Goal: Communication & Community: Answer question/provide support

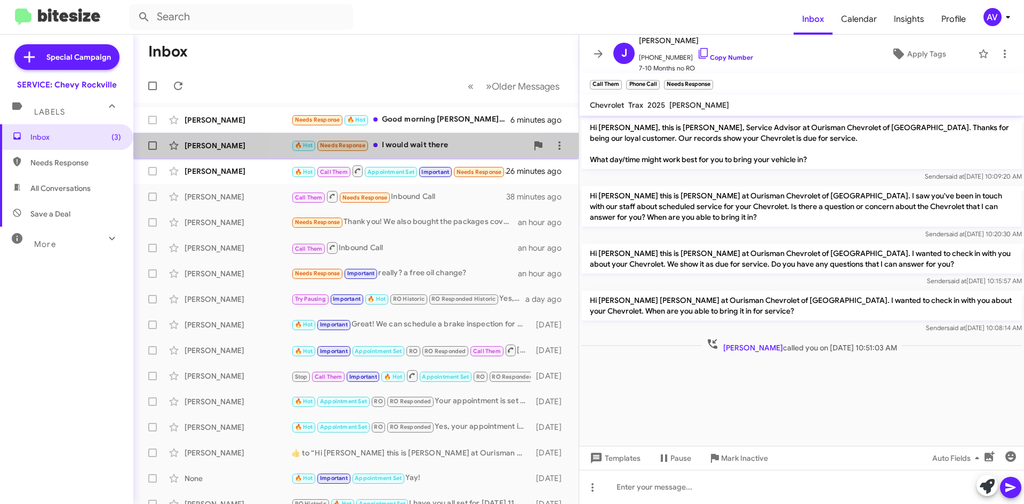
click at [383, 145] on div "🔥 Hot Needs Response I would wait there" at bounding box center [409, 145] width 236 height 12
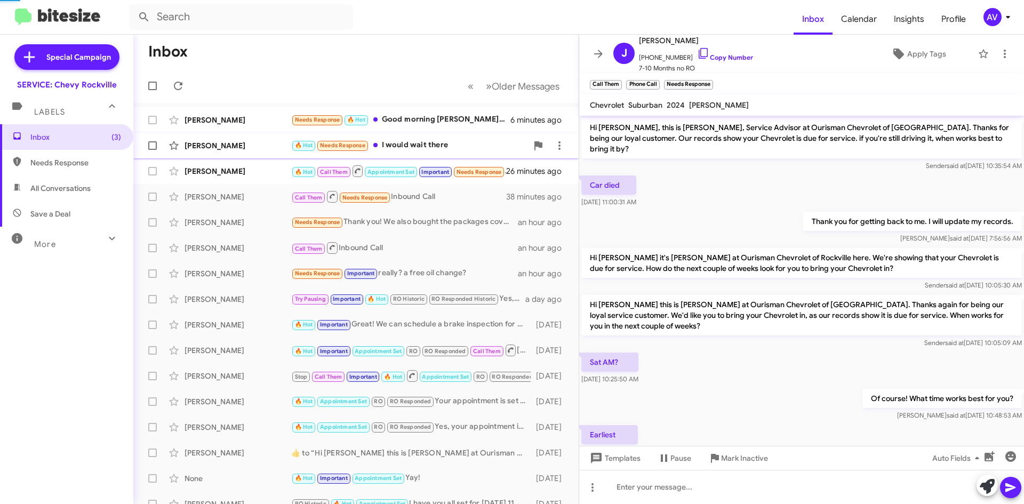
scroll to position [52, 0]
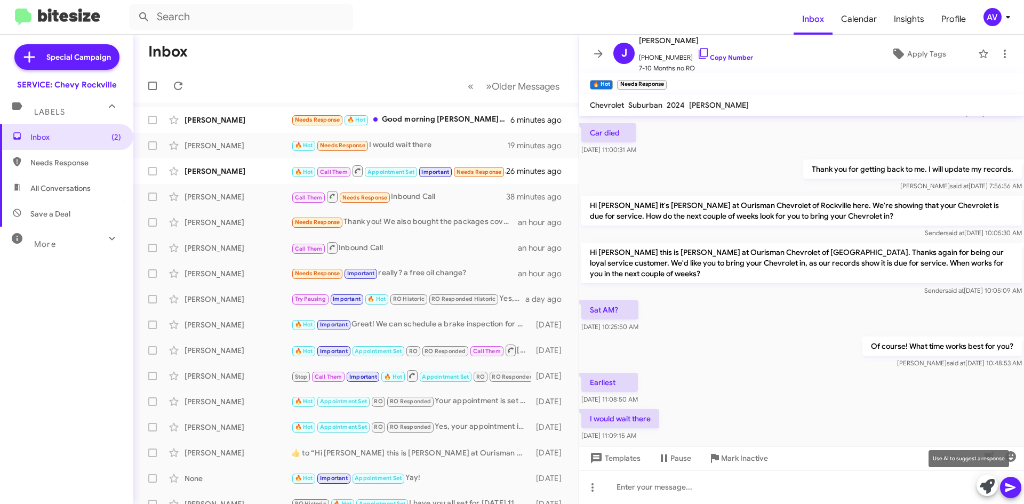
click at [990, 489] on icon at bounding box center [986, 486] width 15 height 15
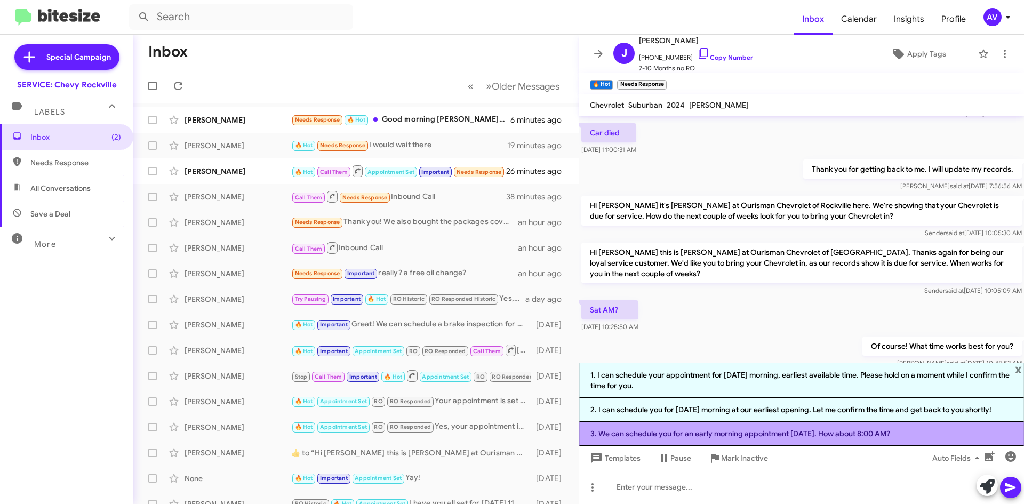
click at [679, 441] on li "3. We can schedule you for an early morning appointment on Saturday. How about …" at bounding box center [801, 434] width 445 height 24
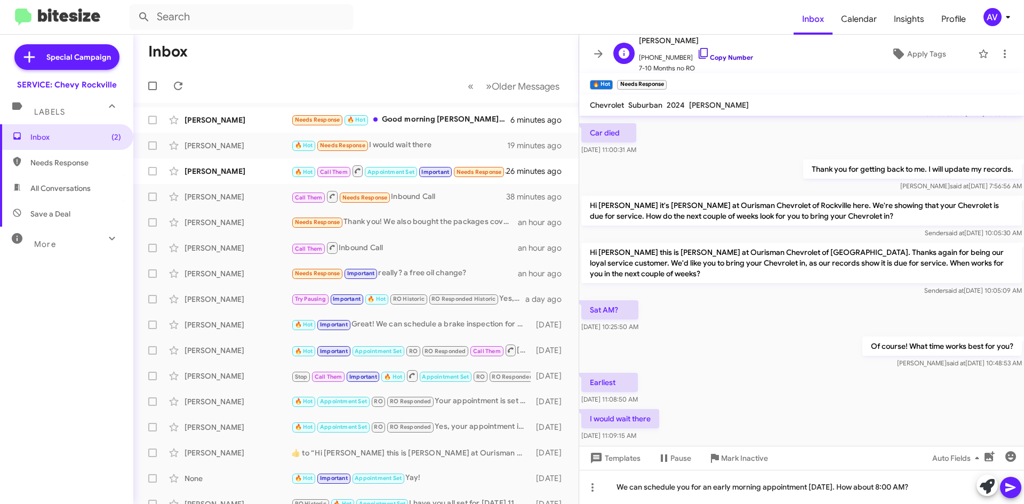
click at [697, 53] on icon at bounding box center [703, 53] width 13 height 13
click at [1010, 488] on icon at bounding box center [1010, 487] width 10 height 9
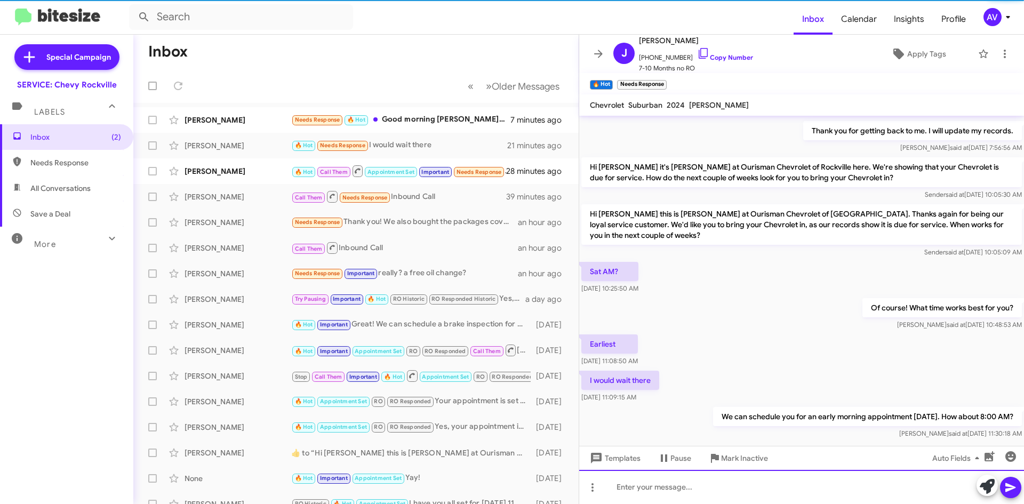
scroll to position [91, 0]
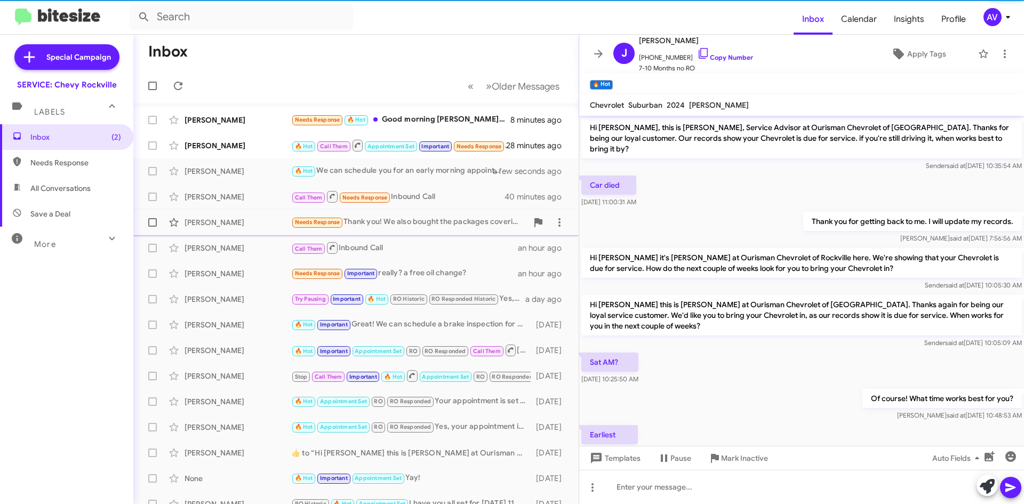
scroll to position [70, 0]
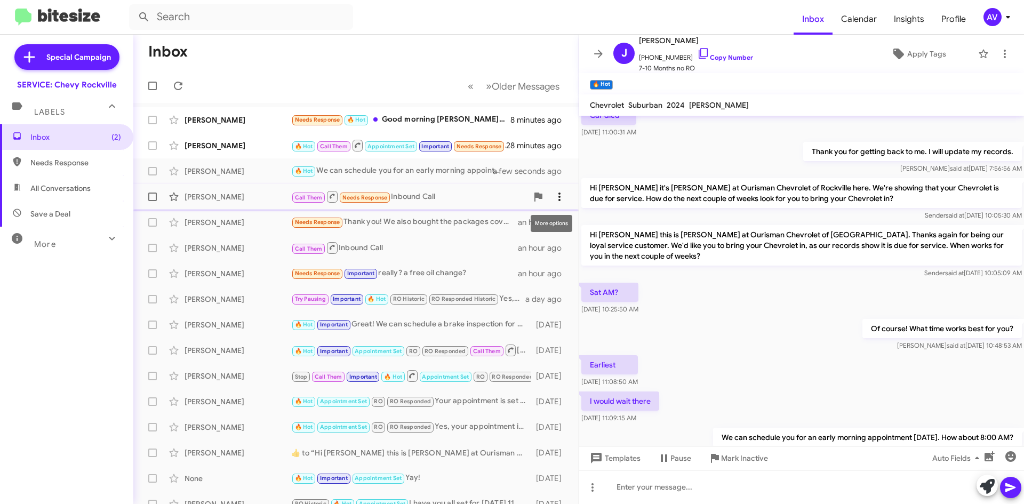
click at [553, 199] on icon at bounding box center [559, 196] width 13 height 13
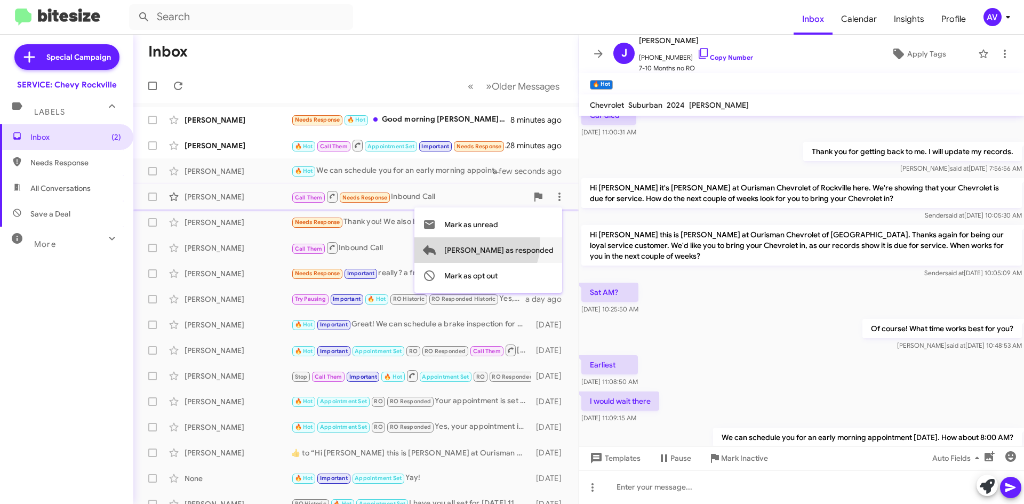
click at [519, 243] on span "Mark as responded" at bounding box center [498, 250] width 109 height 26
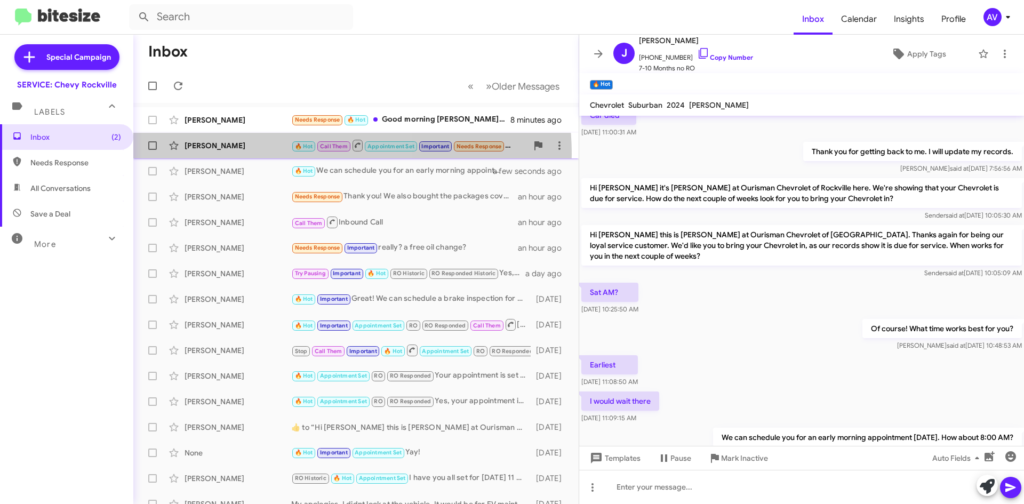
click at [288, 154] on div "Kathleen Muldoon 🔥 Hot Call Them Appointment Set Important Needs Response Can I…" at bounding box center [356, 145] width 428 height 21
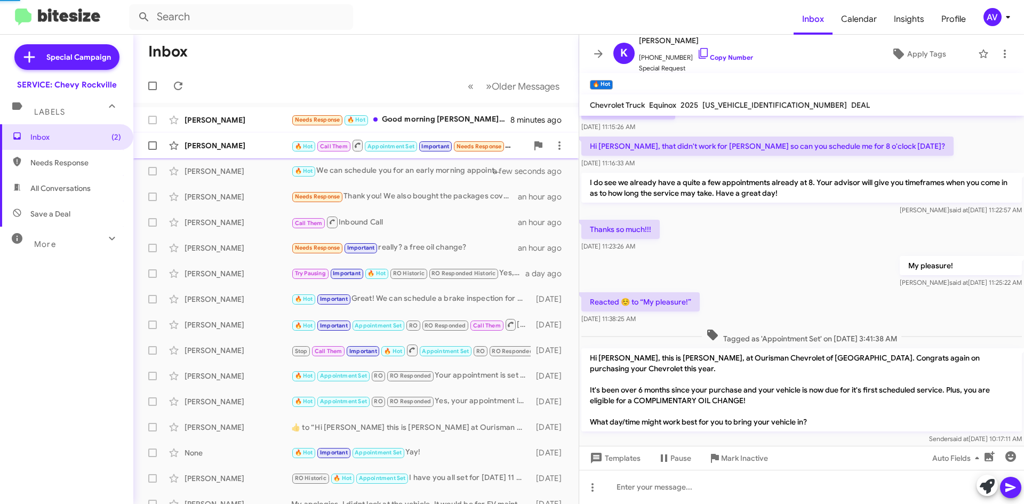
scroll to position [342, 0]
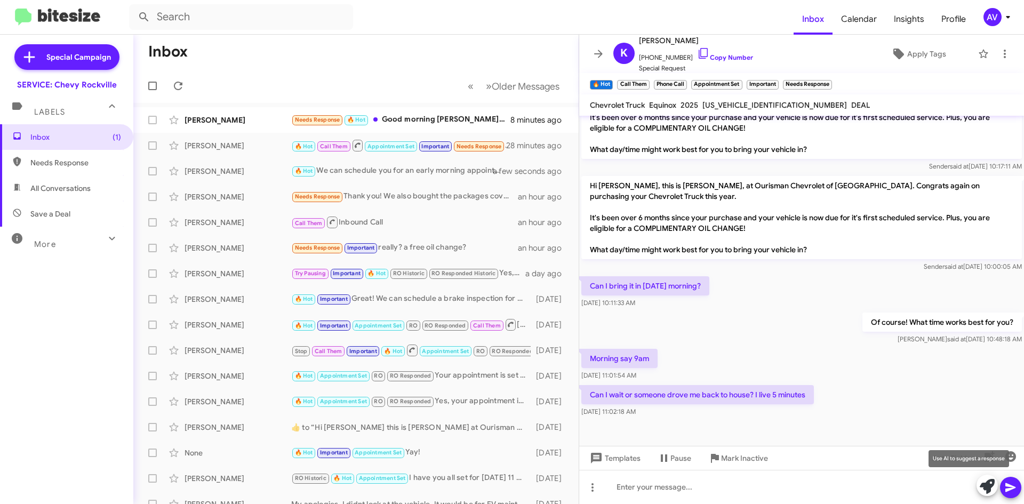
click at [984, 489] on icon at bounding box center [986, 486] width 15 height 15
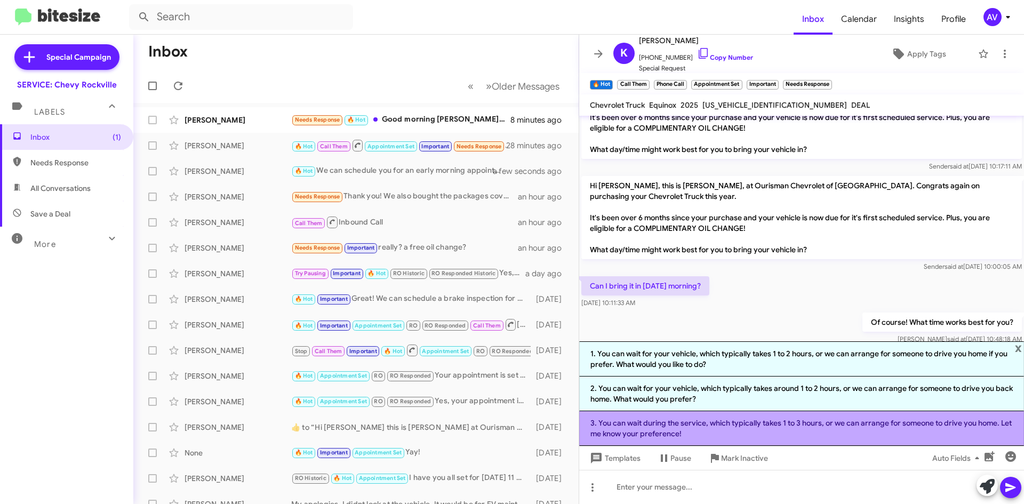
click at [799, 438] on li "3. You can wait during the service, which typically takes 1 to 3 hours, or we c…" at bounding box center [801, 428] width 445 height 35
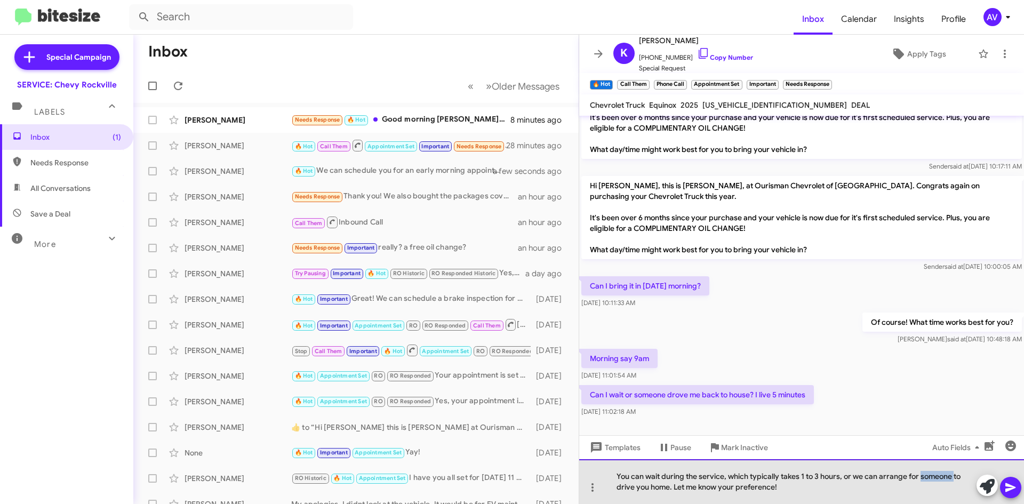
drag, startPoint x: 954, startPoint y: 479, endPoint x: 921, endPoint y: 476, distance: 33.7
click at [921, 476] on div "You can wait during the service, which typically takes 1 to 3 hours, or we can …" at bounding box center [801, 481] width 445 height 45
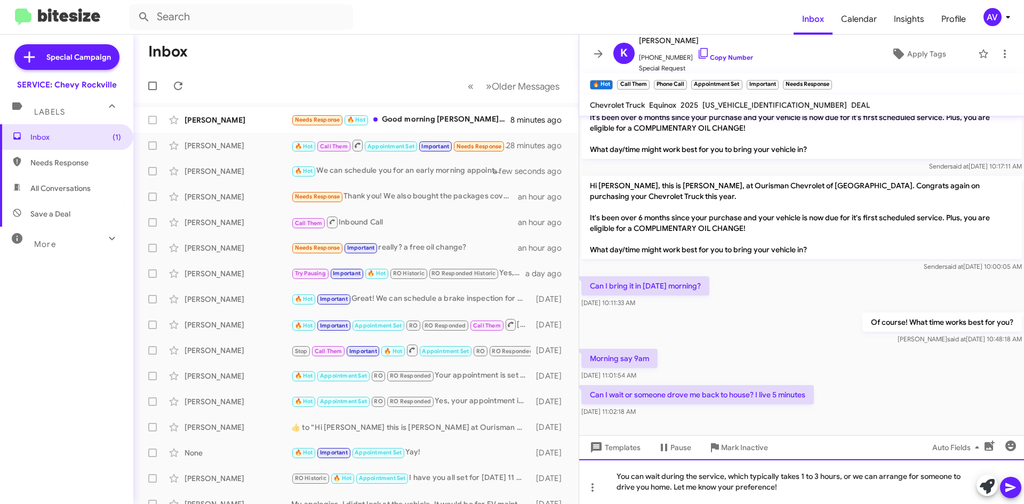
click at [864, 498] on div "You can wait during the service, which typically takes 1 to 3 hours, or we can …" at bounding box center [801, 481] width 445 height 45
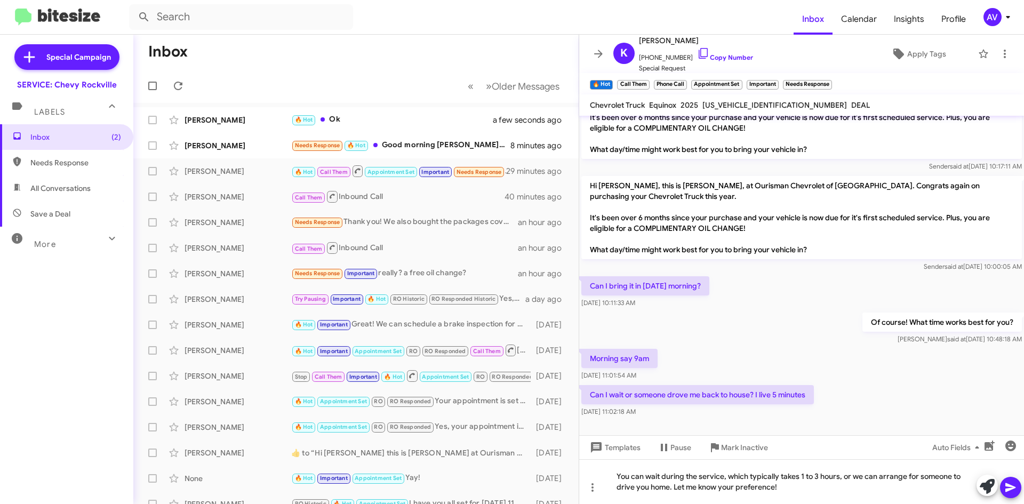
click at [1011, 486] on icon at bounding box center [1010, 487] width 10 height 9
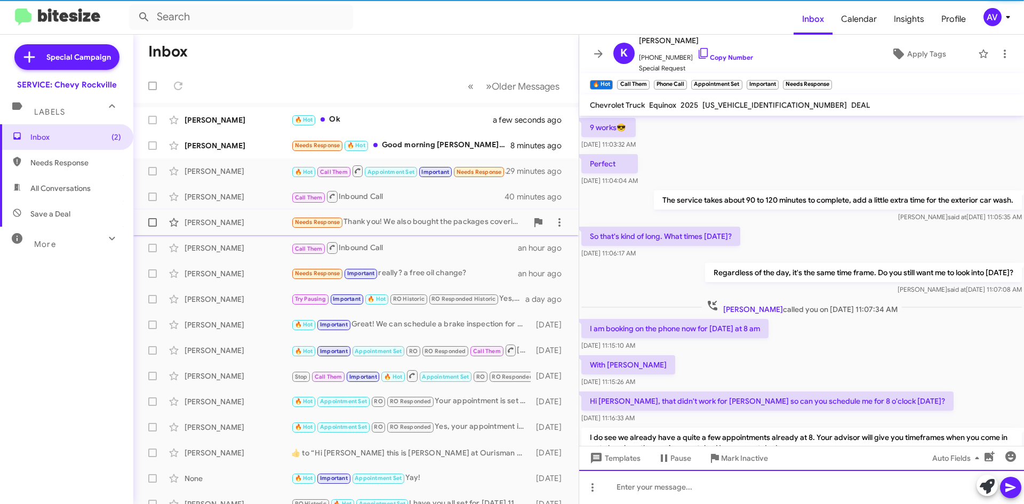
scroll to position [53, 0]
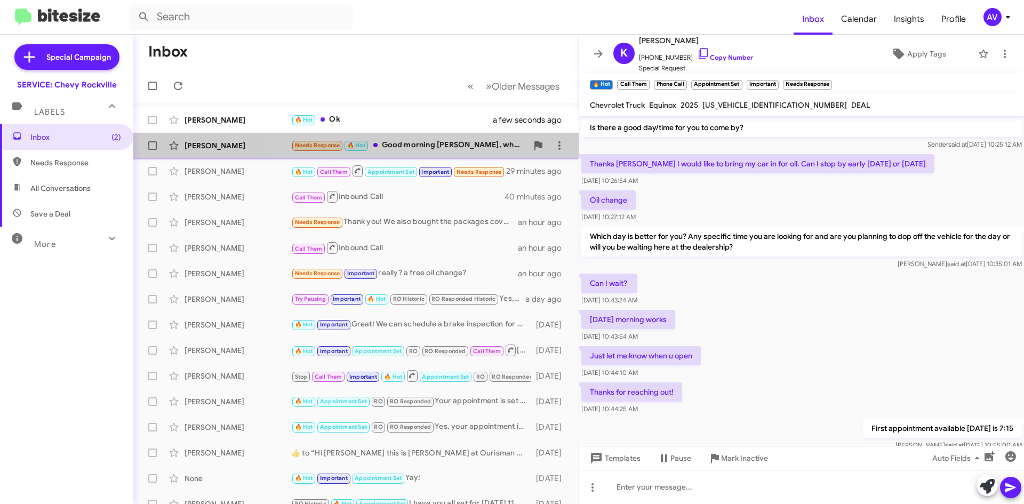
click at [429, 149] on div "Needs Response 🔥 Hot Good morning Sammy, what service does my vehicle require?" at bounding box center [409, 145] width 236 height 12
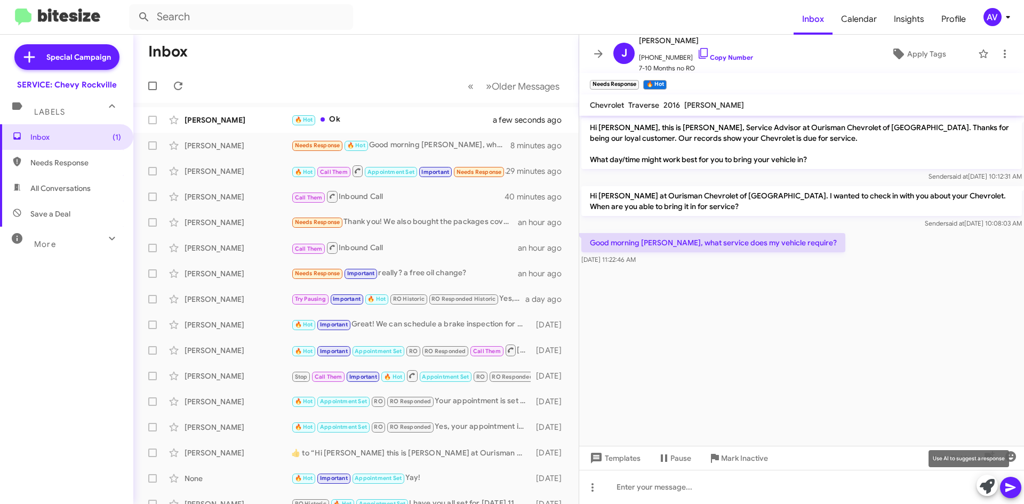
click at [979, 488] on button at bounding box center [986, 485] width 21 height 21
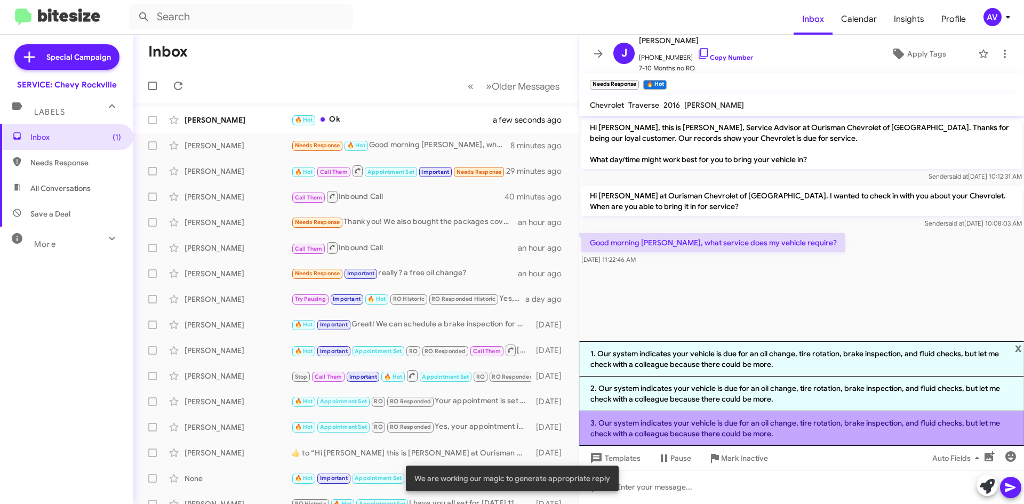
click at [777, 425] on li "3. Our system indicates your vehicle is due for an oil change, tire rotation, b…" at bounding box center [801, 428] width 445 height 35
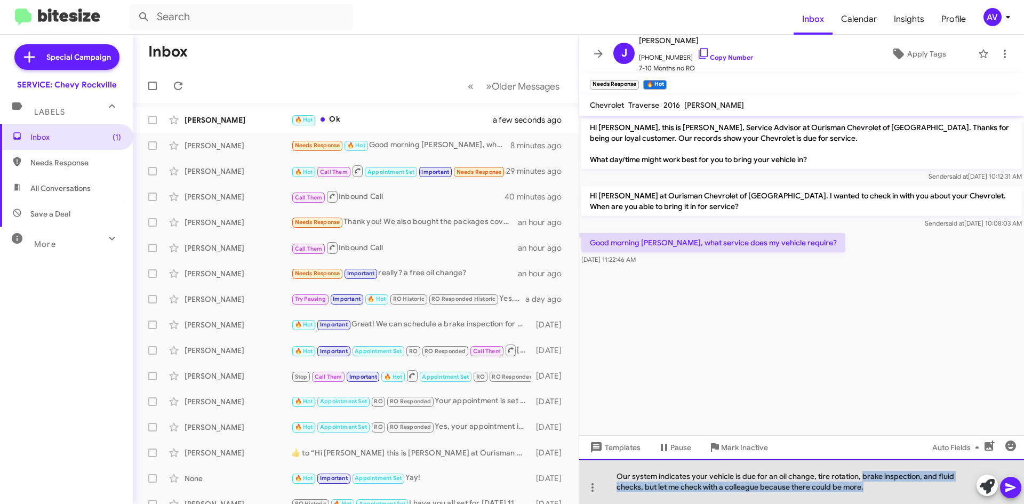
drag, startPoint x: 862, startPoint y: 478, endPoint x: 864, endPoint y: 506, distance: 28.4
click at [864, 503] on html "Inbox Calendar Insights Profile AV Special Campaign SERVICE: Chevy Rockville La…" at bounding box center [512, 252] width 1024 height 504
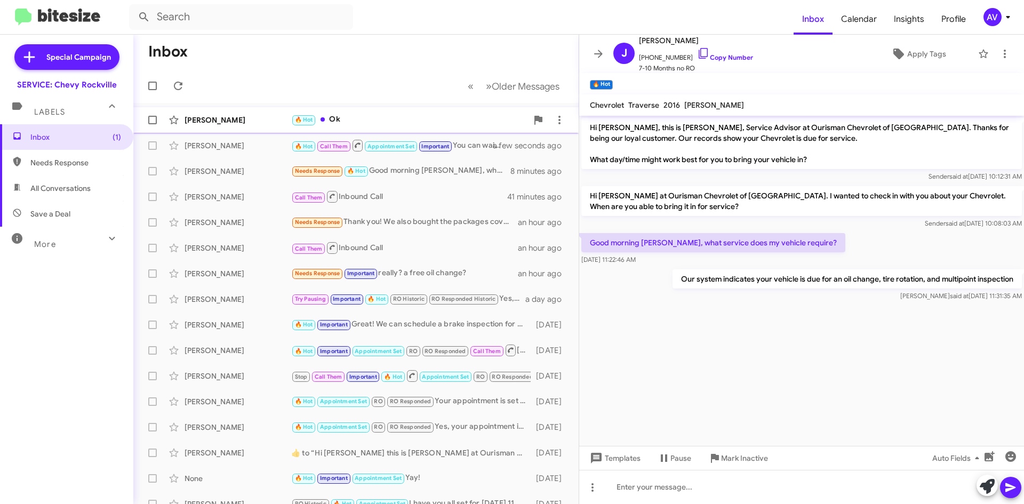
click at [357, 120] on div "🔥 Hot Ok" at bounding box center [409, 120] width 236 height 12
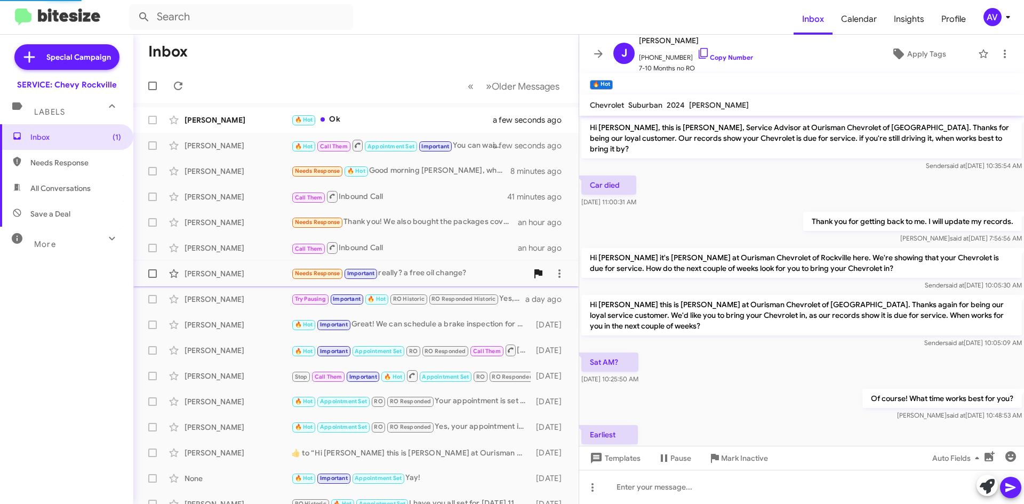
scroll to position [130, 0]
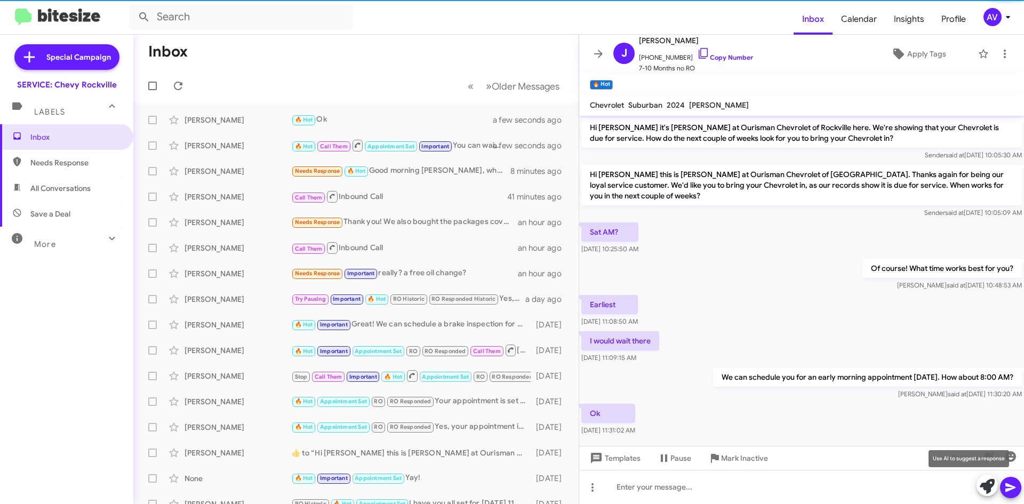
click at [988, 494] on span at bounding box center [986, 486] width 15 height 23
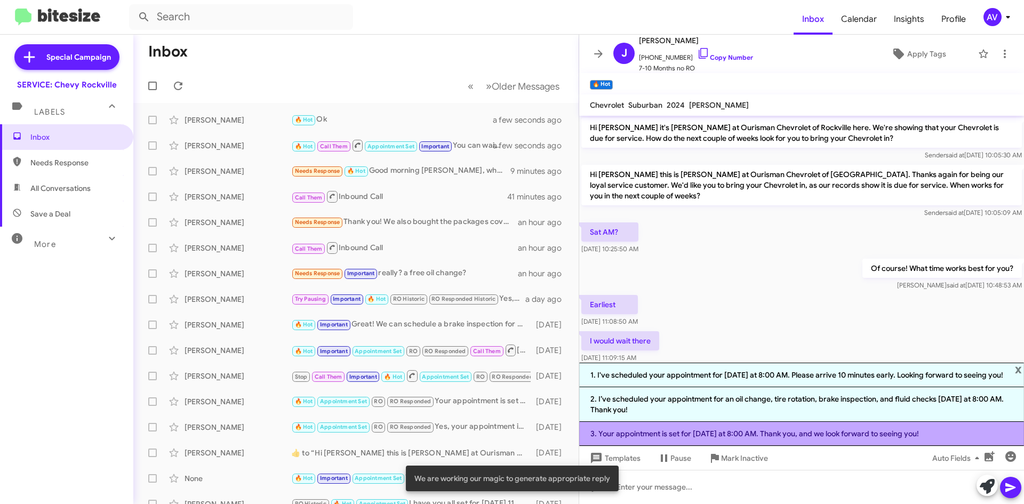
click at [673, 443] on li "3. Your appointment is set for Saturday at 8:00 AM. Thank you, and we look forw…" at bounding box center [801, 434] width 445 height 24
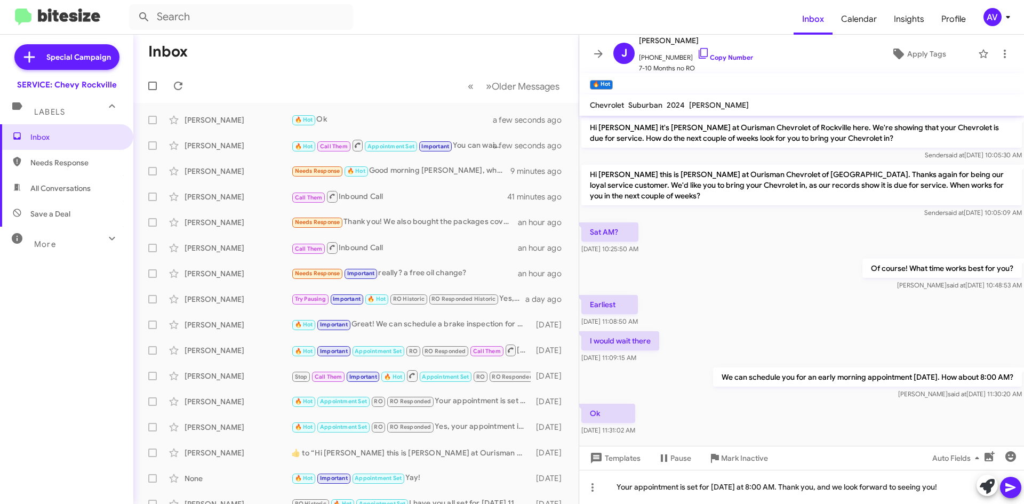
click at [1013, 487] on icon at bounding box center [1010, 487] width 10 height 9
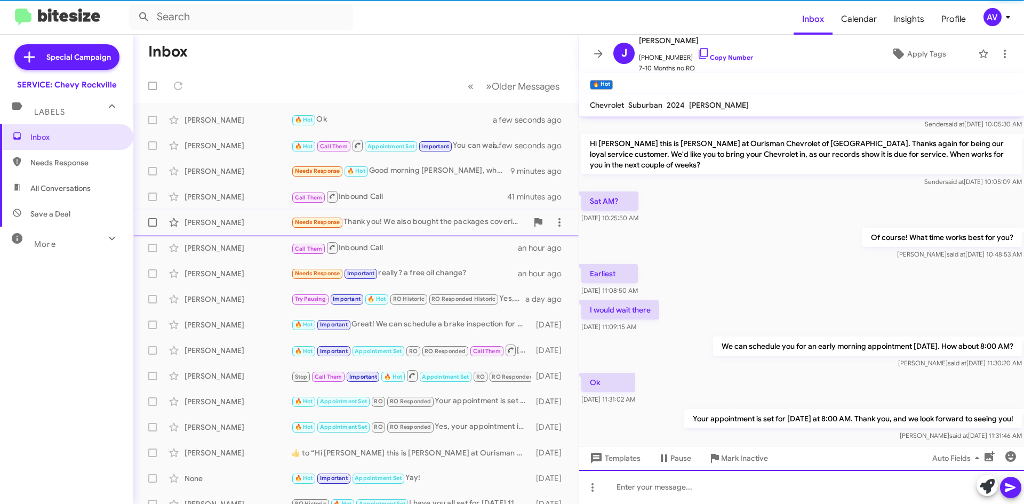
scroll to position [169, 0]
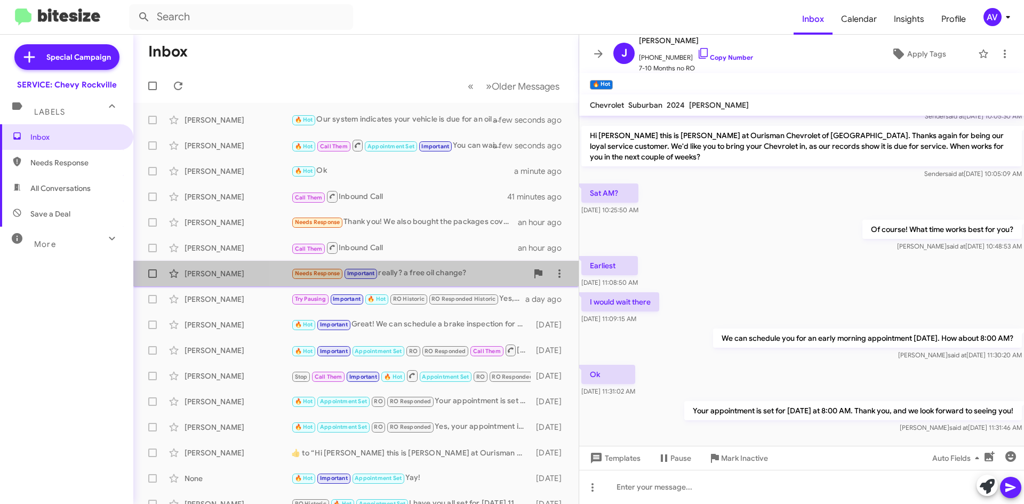
click at [408, 271] on div "Needs Response Important really? a free oil change?" at bounding box center [409, 273] width 236 height 12
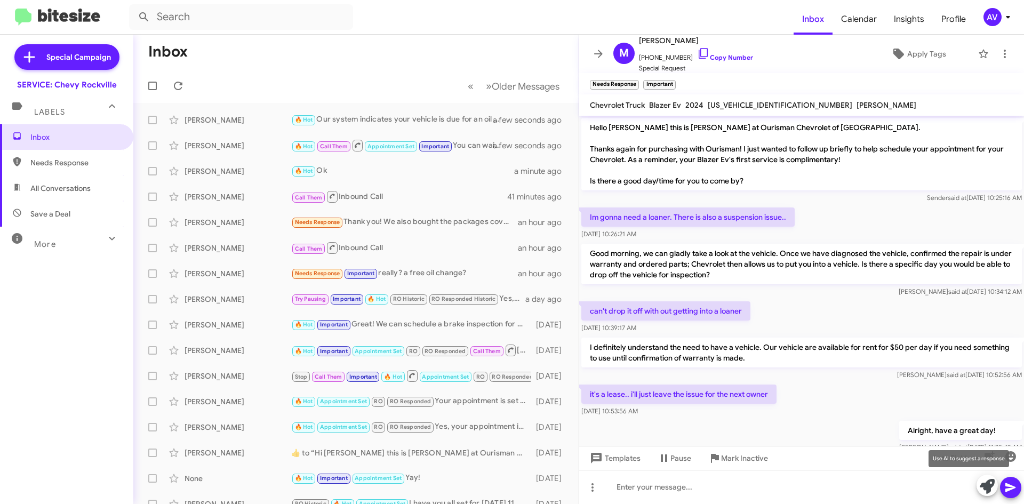
click at [986, 480] on icon at bounding box center [986, 486] width 15 height 15
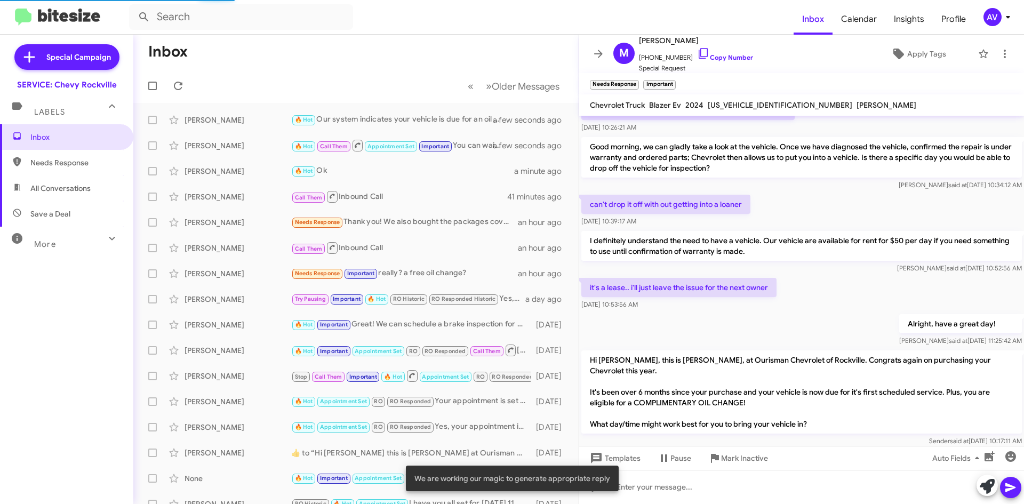
scroll to position [400, 0]
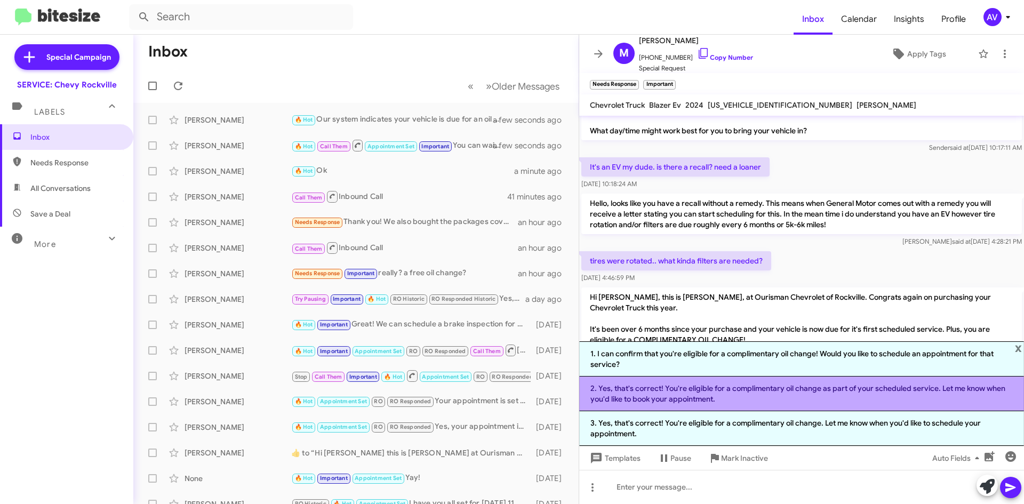
click at [703, 399] on li "2. Yes, that's correct! You're eligible for a complimentary oil change as part …" at bounding box center [801, 393] width 445 height 35
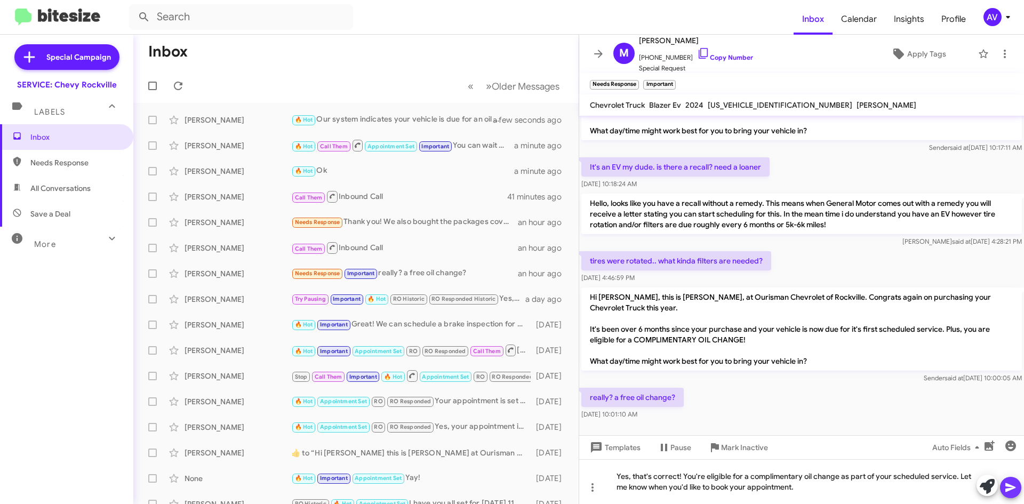
drag, startPoint x: 1013, startPoint y: 494, endPoint x: 1007, endPoint y: 496, distance: 6.6
click at [1012, 494] on span at bounding box center [1010, 487] width 13 height 21
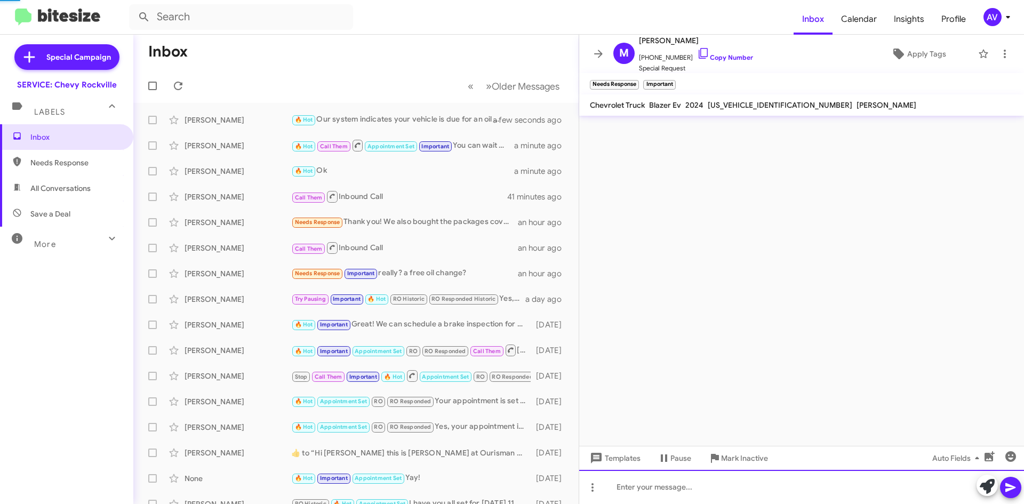
scroll to position [0, 0]
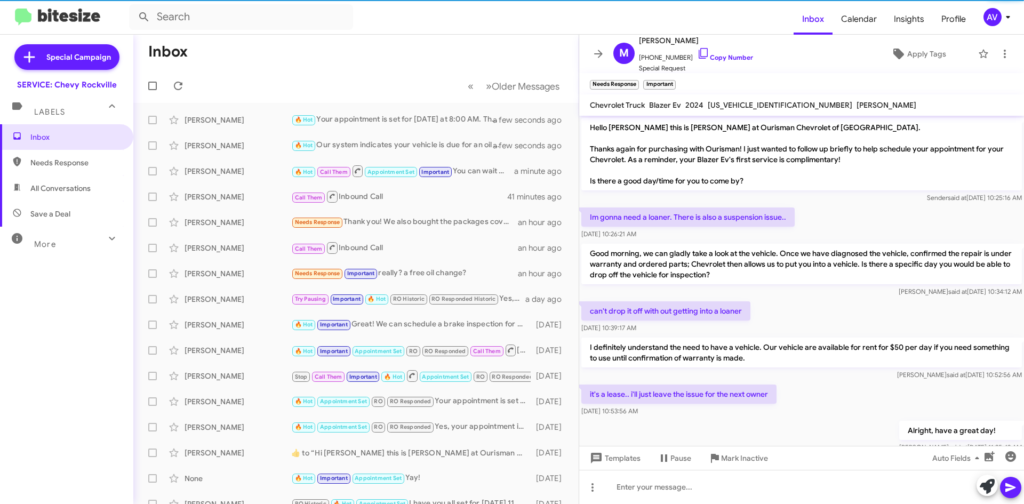
click at [987, 13] on div "AV" at bounding box center [992, 17] width 18 height 18
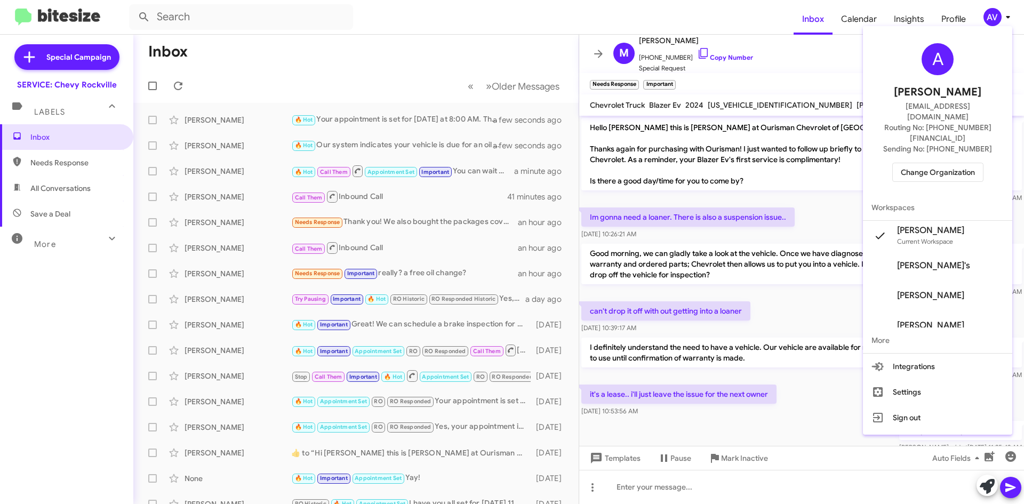
click at [925, 163] on span "Change Organization" at bounding box center [938, 172] width 74 height 18
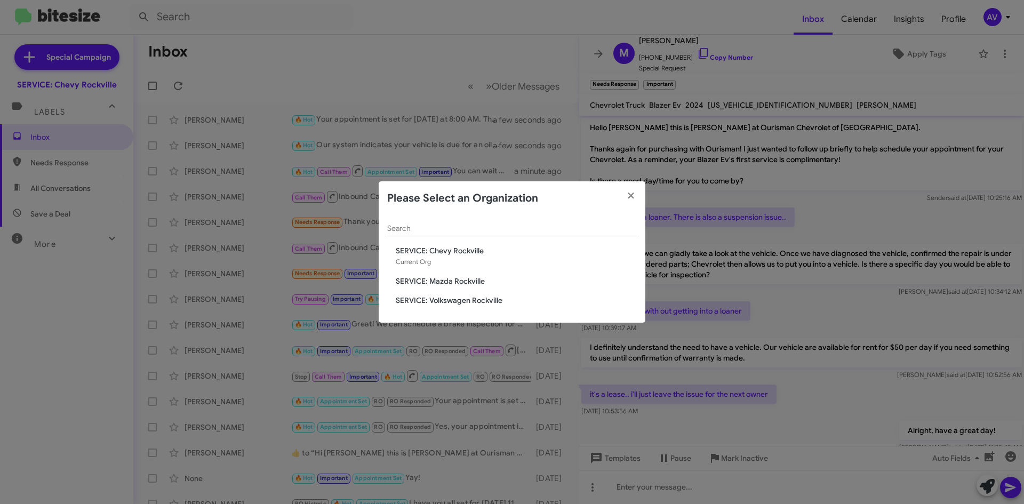
click at [431, 276] on span "SERVICE: Mazda Rockville" at bounding box center [516, 281] width 241 height 11
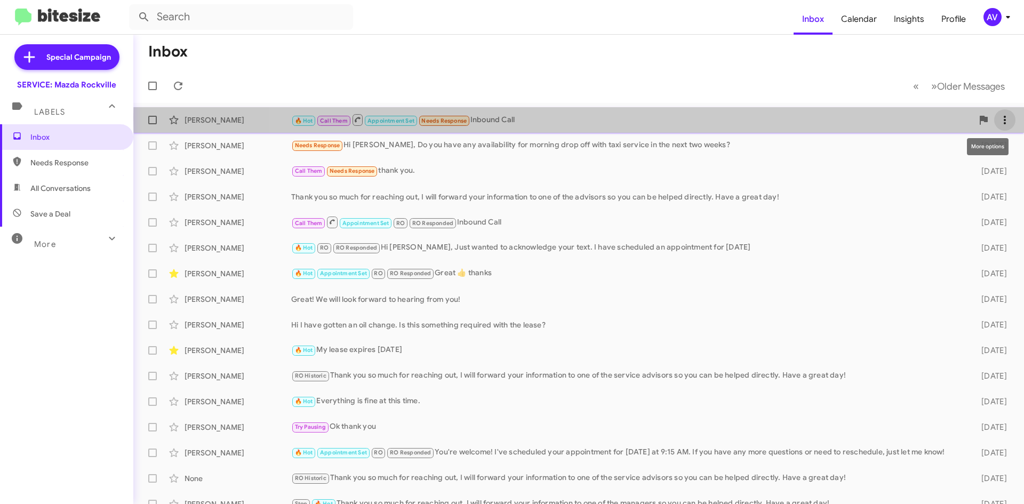
click at [1000, 117] on icon at bounding box center [1004, 120] width 13 height 13
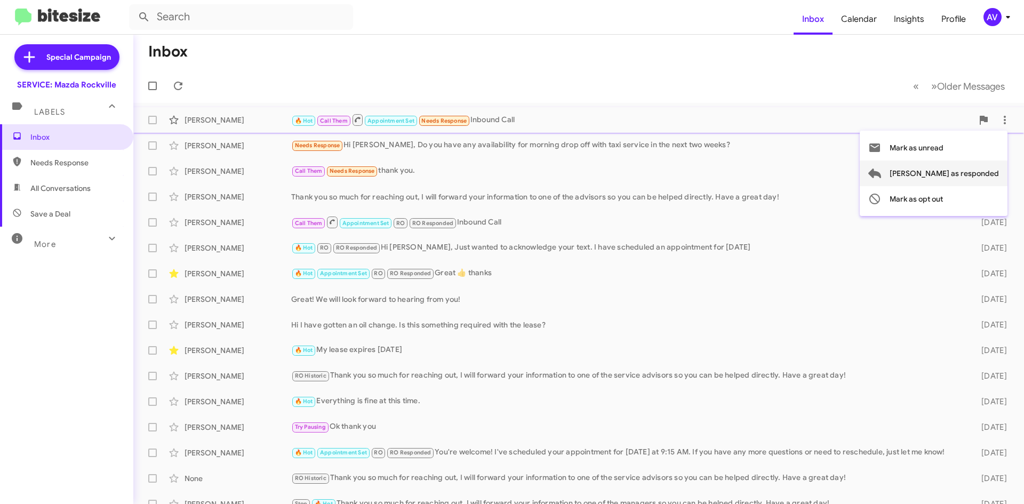
click at [930, 173] on button "[PERSON_NAME] as responded" at bounding box center [933, 173] width 148 height 26
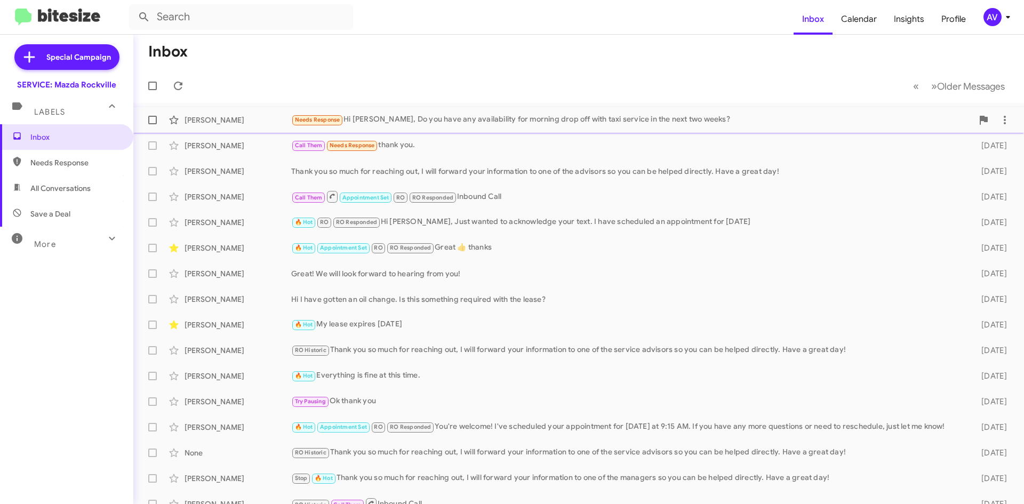
click at [698, 128] on div "Brooke Mcelwee Needs Response Hi Keith, Do you have any availability for mornin…" at bounding box center [578, 119] width 873 height 21
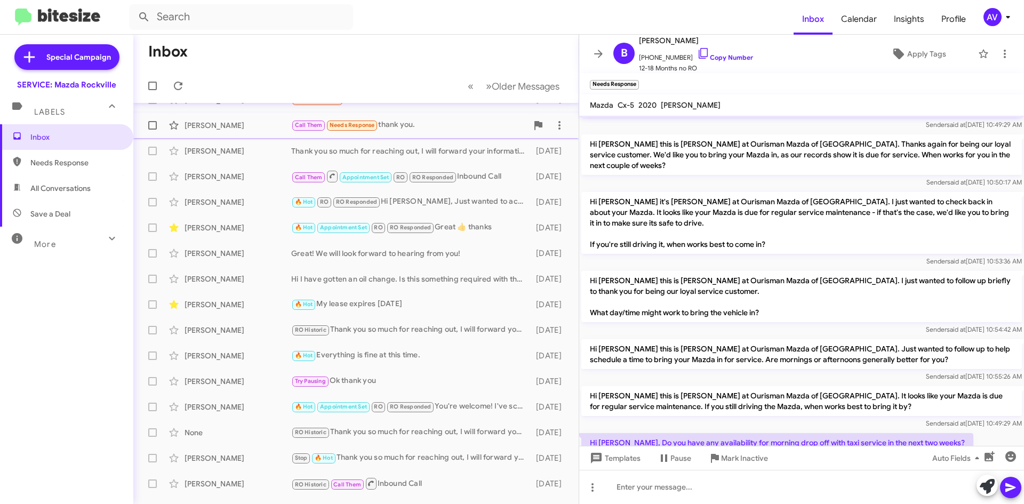
scroll to position [18, 0]
click at [457, 128] on div "Call Them Needs Response thank you." at bounding box center [409, 128] width 236 height 12
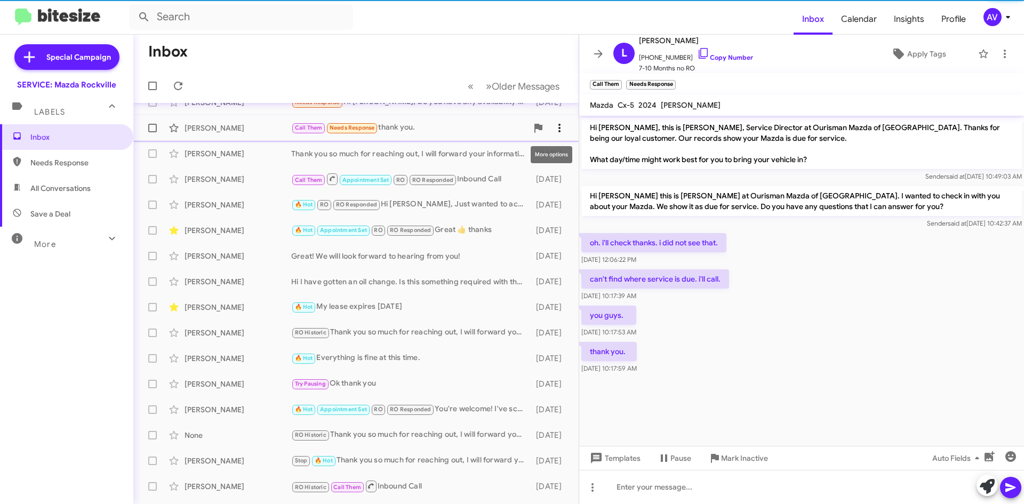
click at [553, 122] on icon at bounding box center [559, 128] width 13 height 13
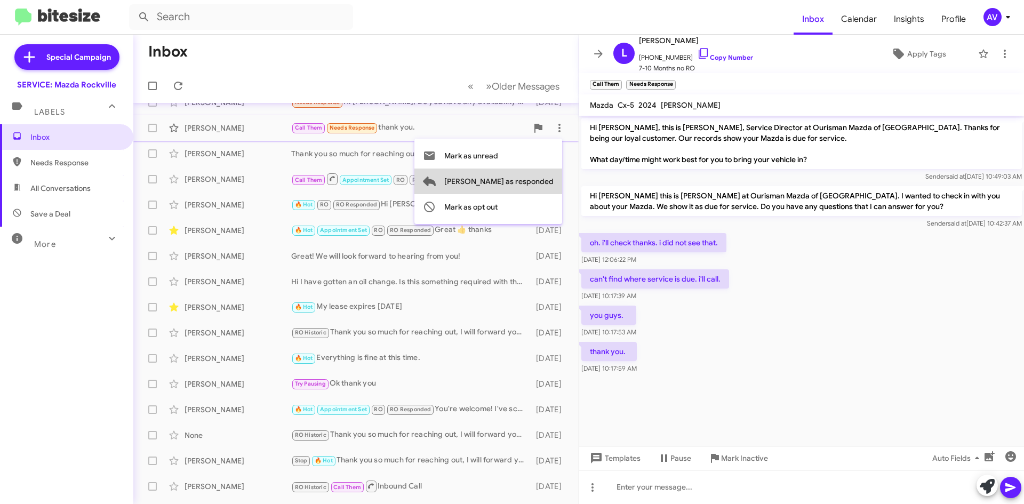
click at [532, 173] on span "[PERSON_NAME] as responded" at bounding box center [498, 181] width 109 height 26
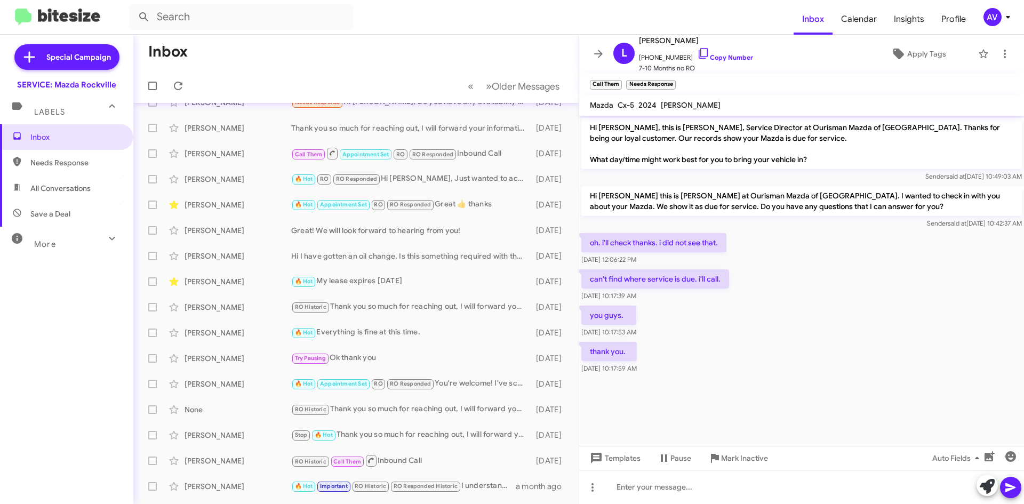
click at [989, 23] on div "AV" at bounding box center [992, 17] width 18 height 18
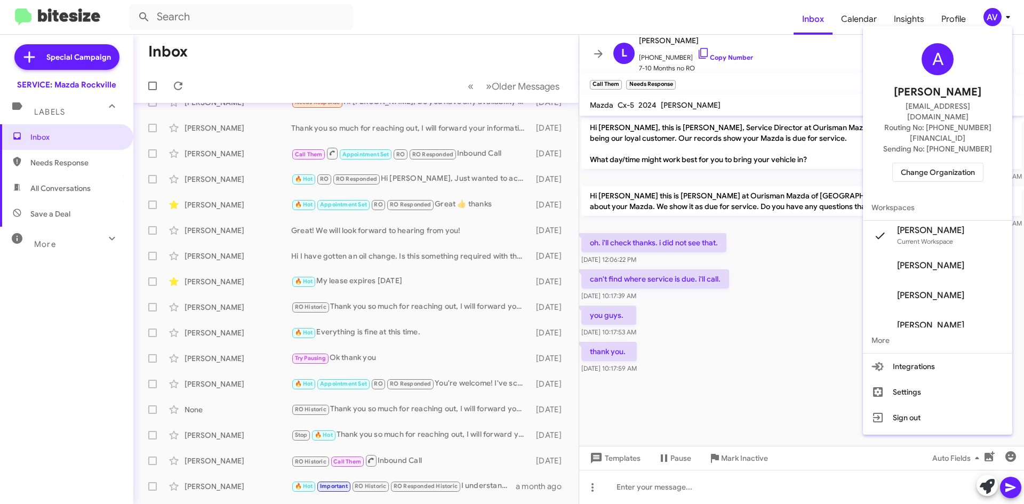
click at [945, 163] on span "Change Organization" at bounding box center [938, 172] width 74 height 18
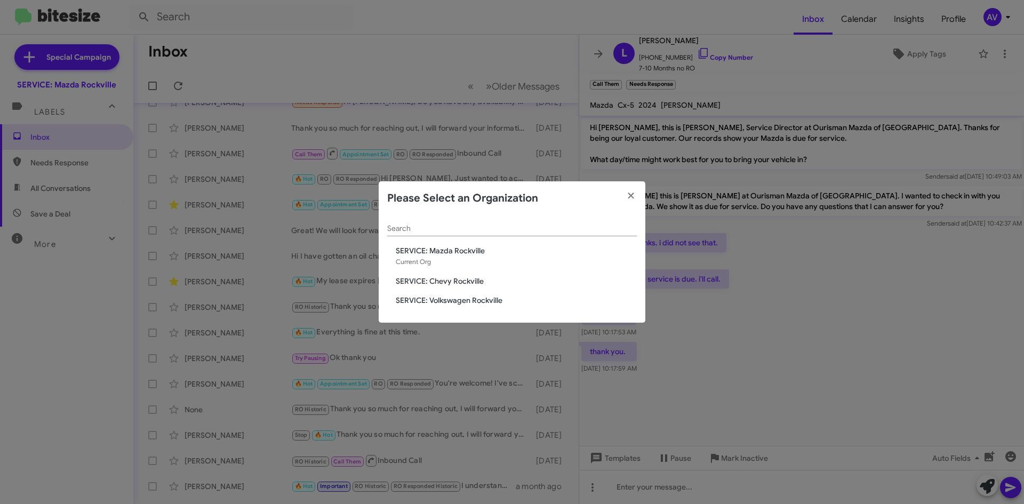
click at [427, 302] on span "SERVICE: Volkswagen Rockville" at bounding box center [516, 300] width 241 height 11
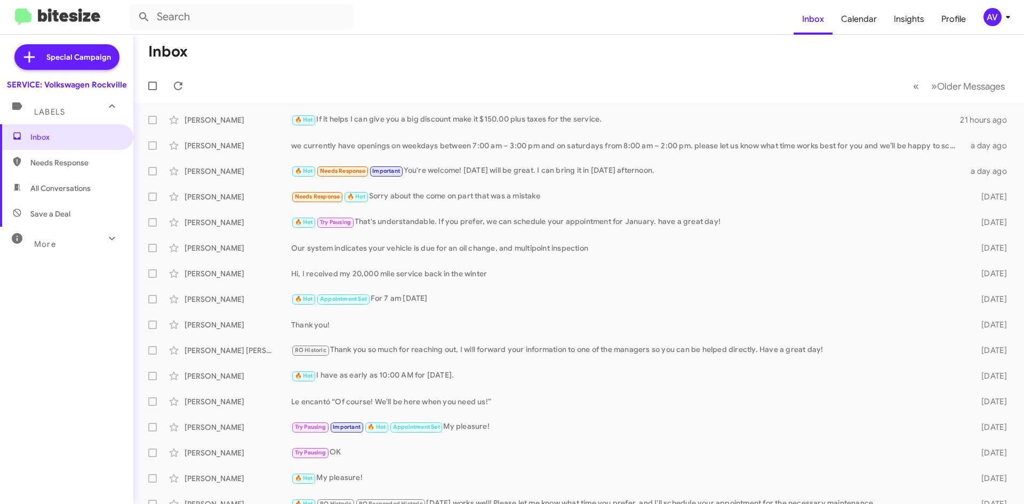
click at [994, 25] on div "AV" at bounding box center [992, 17] width 18 height 18
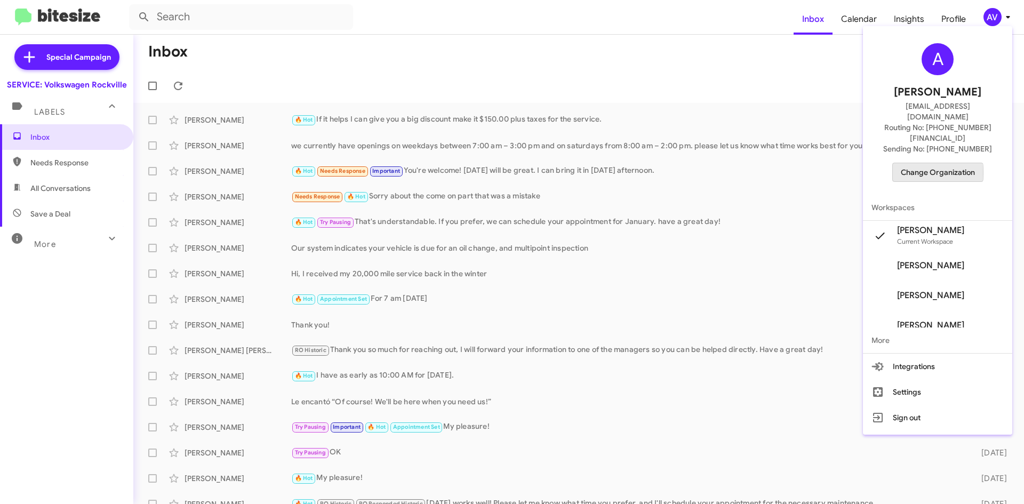
click at [931, 163] on span "Change Organization" at bounding box center [938, 172] width 74 height 18
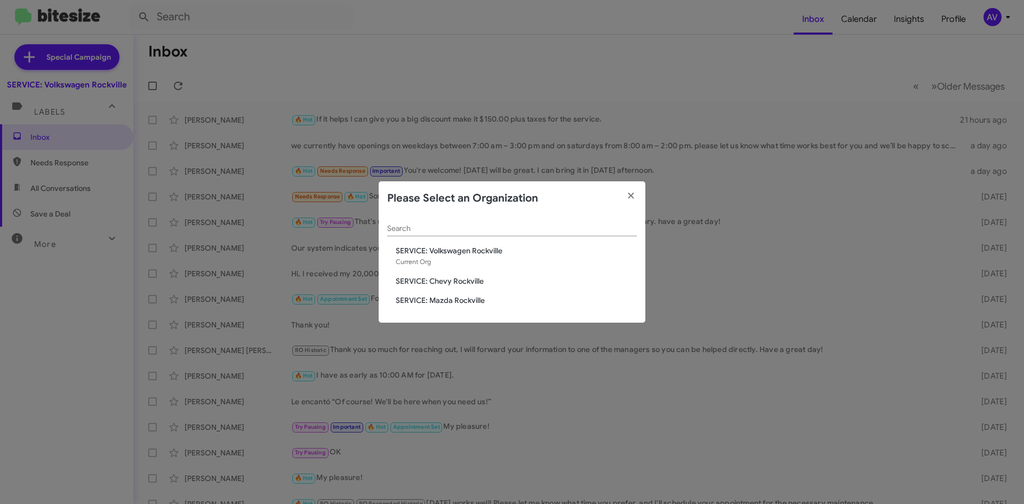
click at [450, 282] on span "SERVICE: Chevy Rockville" at bounding box center [516, 281] width 241 height 11
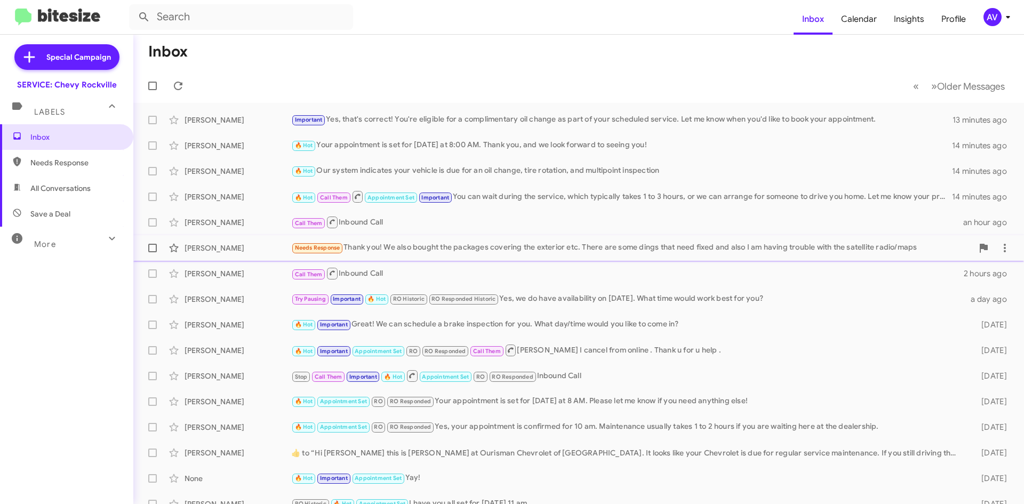
click at [434, 255] on div "Ruthie Gaiser Needs Response Thank you! We also bought the packages covering th…" at bounding box center [578, 247] width 873 height 21
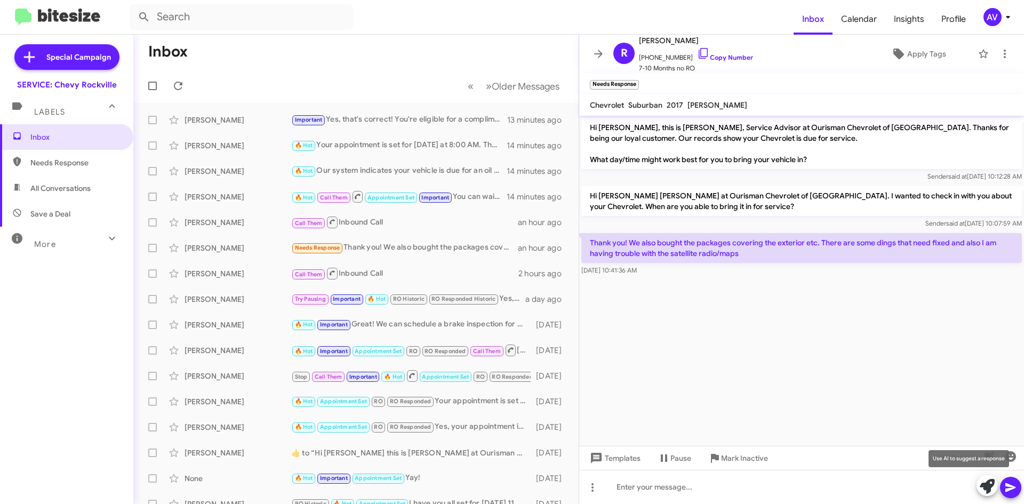
click at [983, 484] on icon at bounding box center [986, 486] width 15 height 15
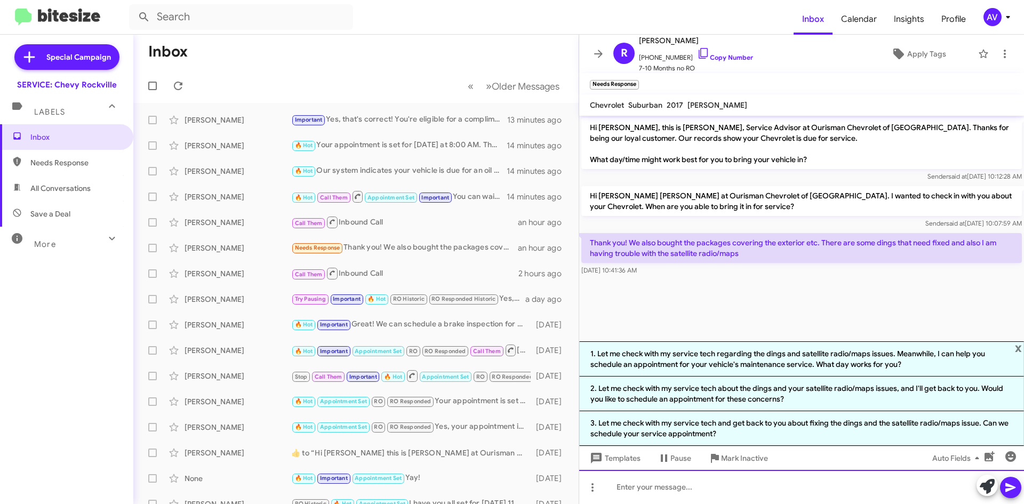
click at [678, 494] on div at bounding box center [801, 487] width 445 height 34
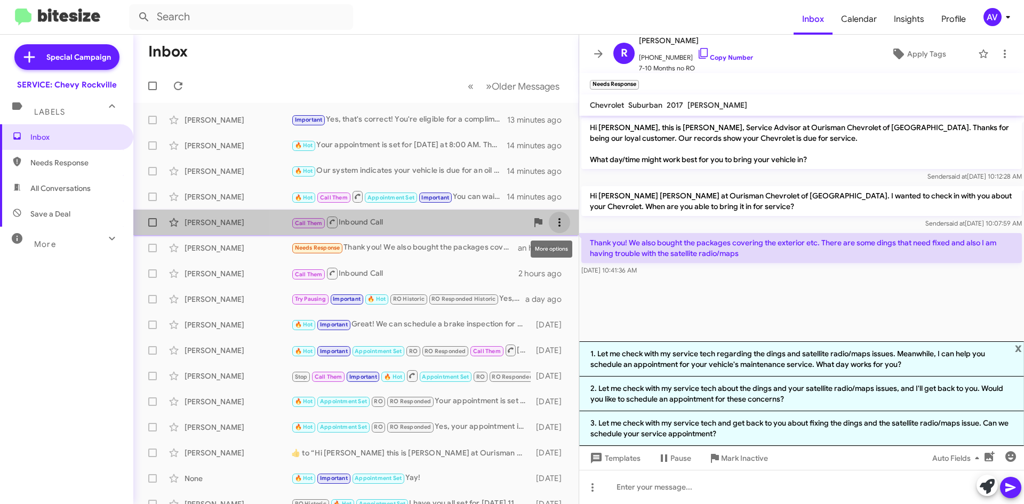
click at [554, 228] on icon at bounding box center [559, 222] width 13 height 13
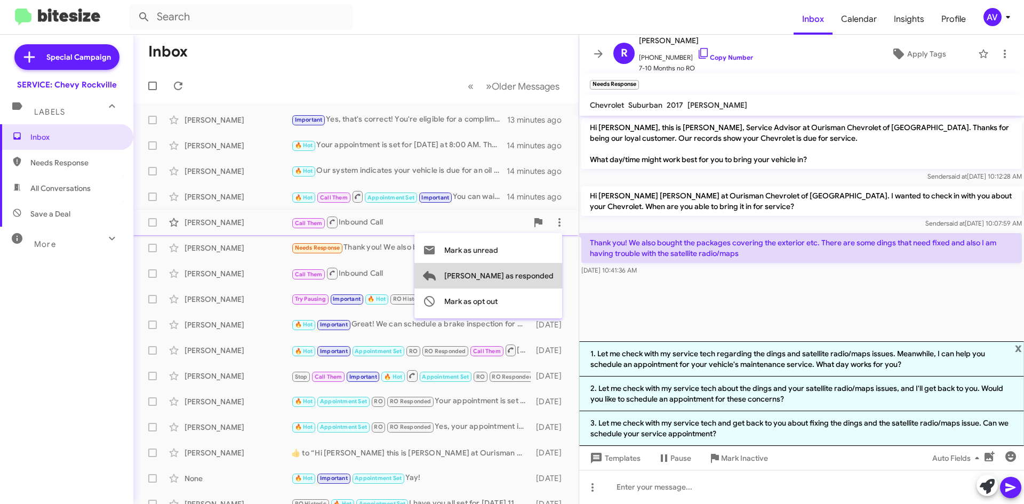
click at [554, 275] on button "Mark as responded" at bounding box center [488, 276] width 148 height 26
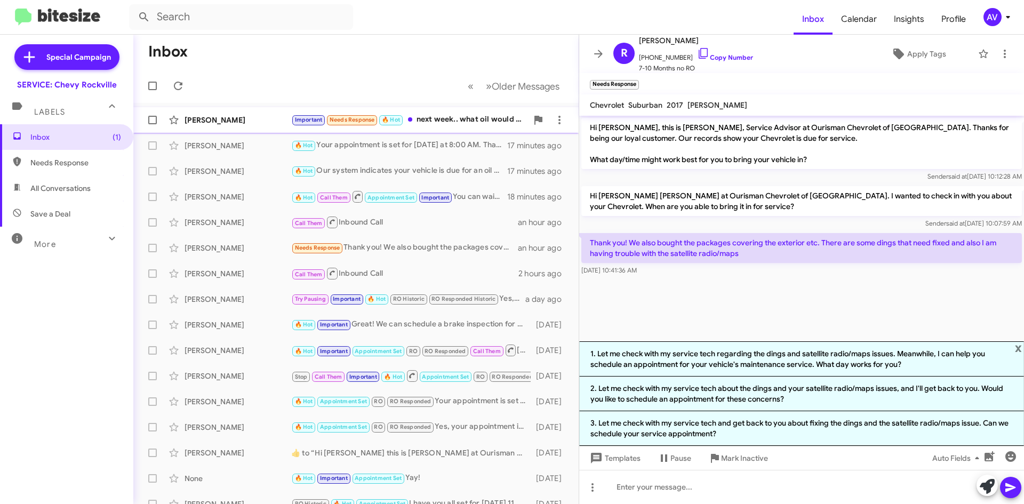
click at [435, 118] on div "Important Needs Response 🔥 Hot next week.. what oil would be changed?" at bounding box center [409, 120] width 236 height 12
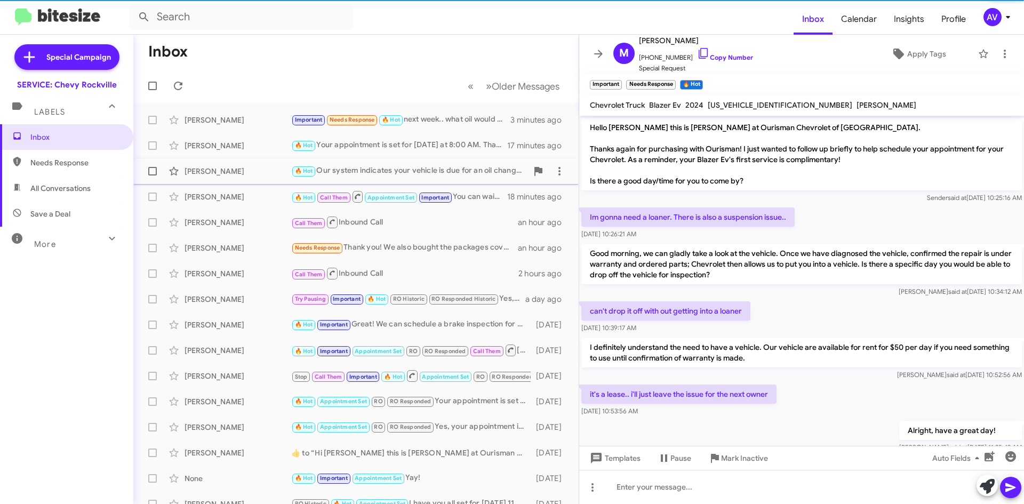
scroll to position [488, 0]
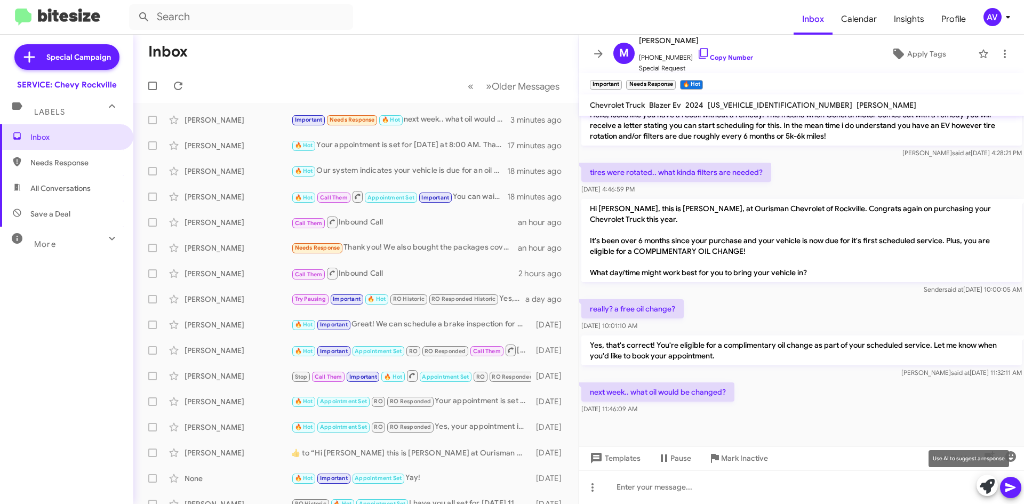
click at [993, 493] on icon at bounding box center [986, 486] width 15 height 15
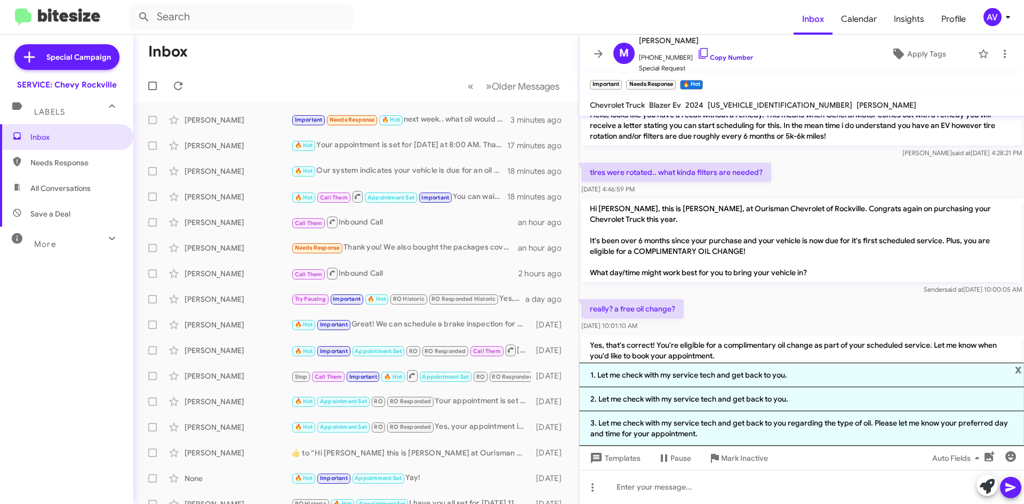
click at [415, 20] on form at bounding box center [461, 17] width 664 height 26
click at [419, 26] on form at bounding box center [461, 17] width 664 height 26
click at [1017, 366] on span "x" at bounding box center [1018, 369] width 7 height 13
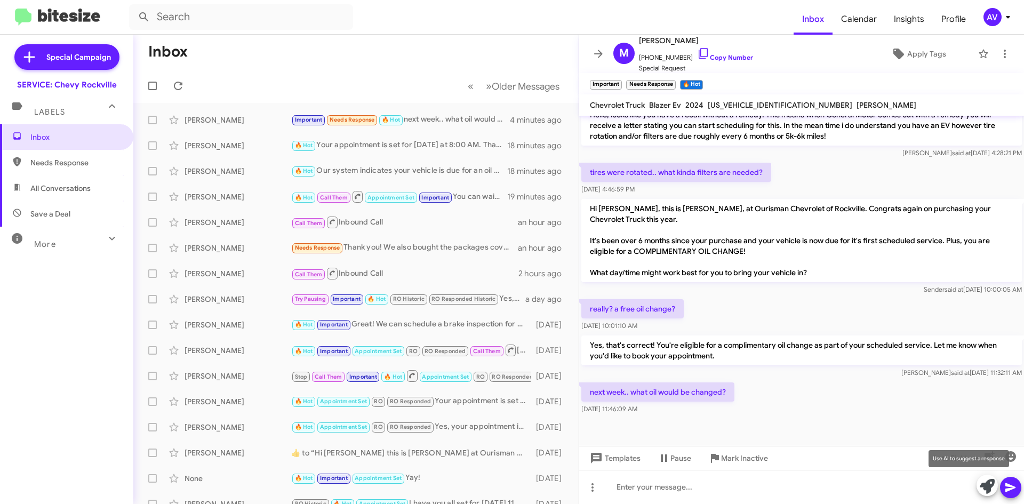
click at [983, 488] on icon at bounding box center [986, 486] width 15 height 15
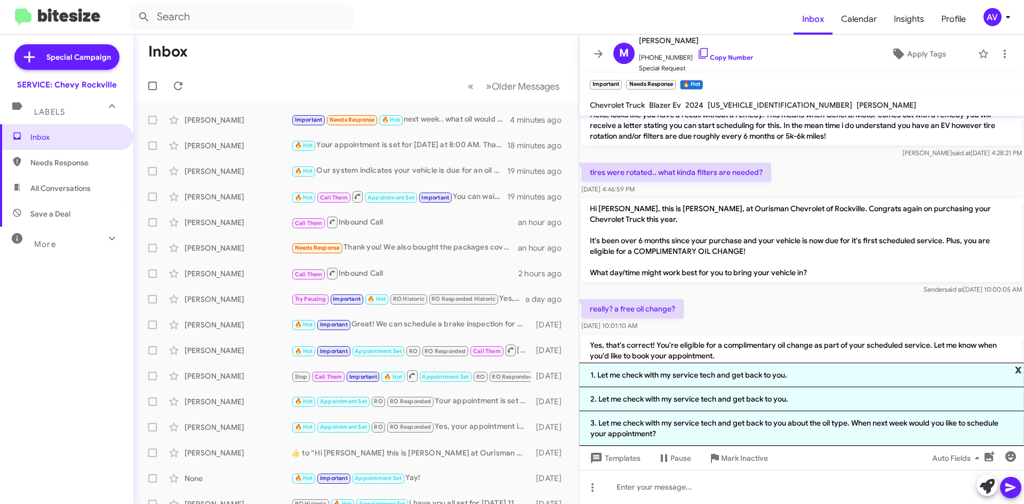
click at [1019, 367] on span "x" at bounding box center [1018, 369] width 7 height 13
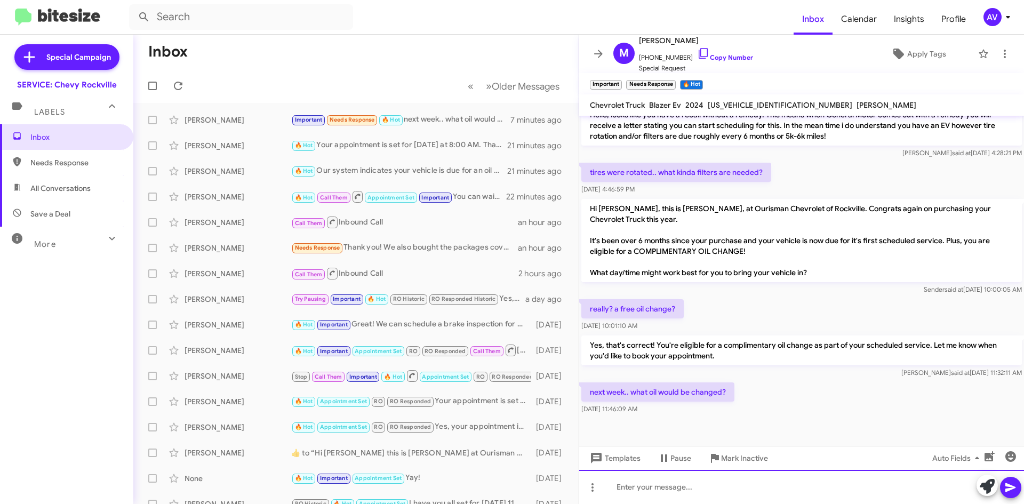
click at [639, 490] on div at bounding box center [801, 487] width 445 height 34
click at [636, 477] on div "Hello im so sorry for the confusion im seeing here that you have an EV and wont…" at bounding box center [801, 487] width 445 height 34
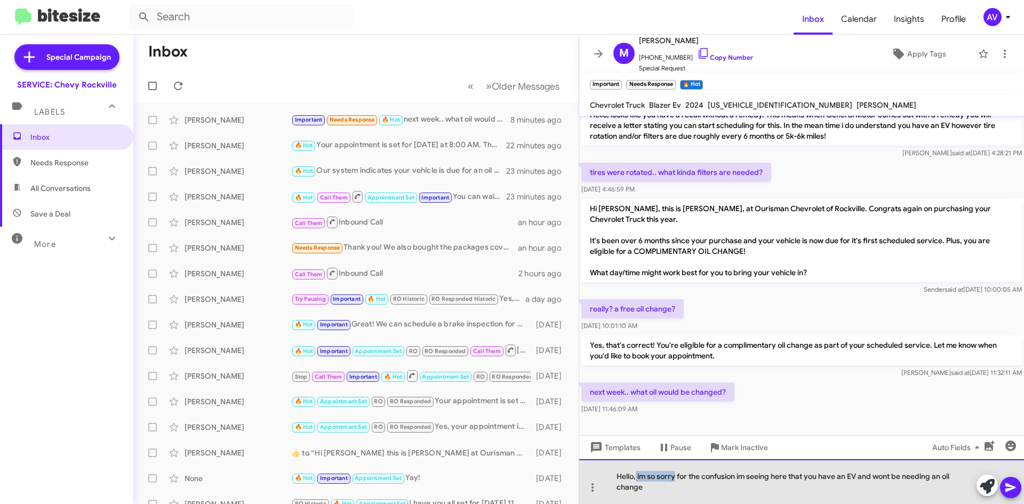
drag, startPoint x: 674, startPoint y: 475, endPoint x: 637, endPoint y: 470, distance: 38.2
click at [637, 470] on div "Hello, im so sorry for the confusion im seeing here that you have an EV and won…" at bounding box center [801, 481] width 445 height 45
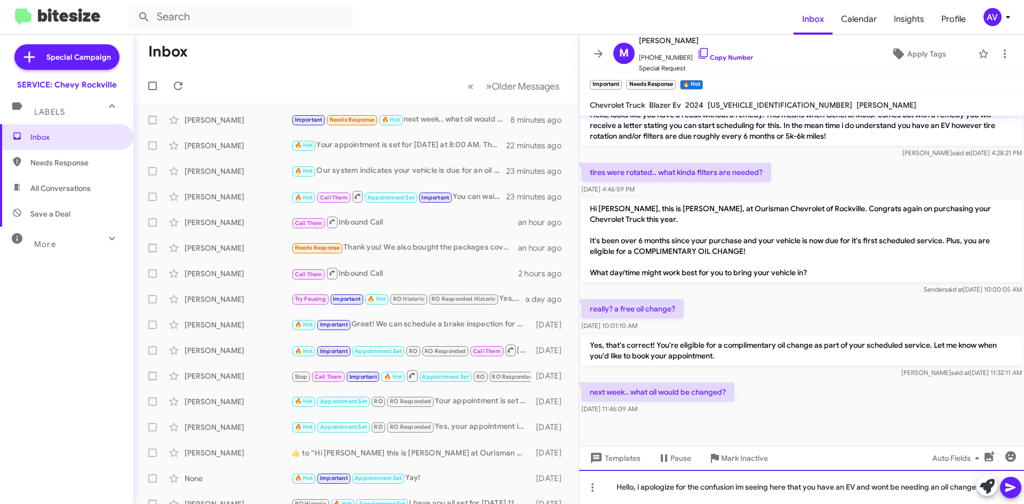
click at [741, 478] on div "Hello, i apologize for the confusion im seeing here that you have an EV and won…" at bounding box center [801, 487] width 445 height 34
click at [743, 480] on div "Hello, i apologize for the confusion im seeing here that you have an EV and won…" at bounding box center [801, 487] width 445 height 34
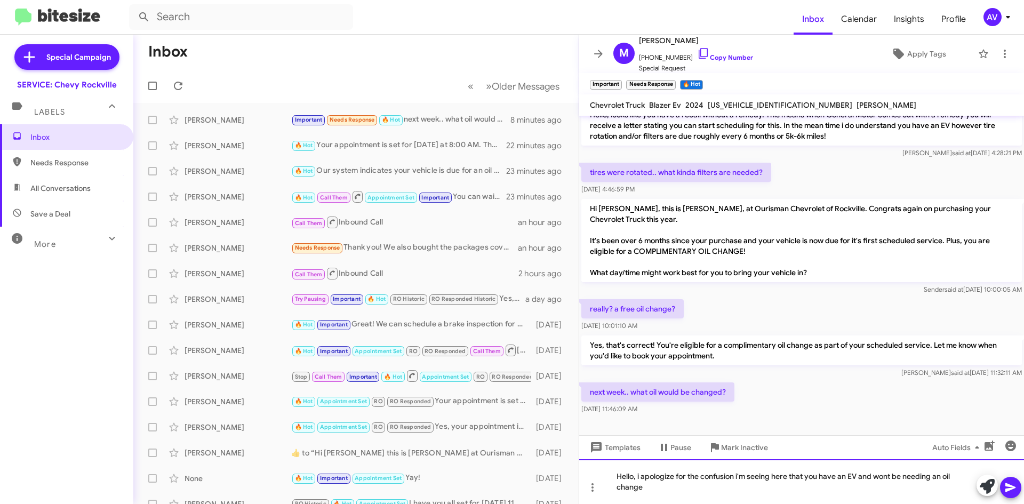
click at [884, 478] on div "Hello, i apologize for the confusion i'm seeing here that you have an EV and wo…" at bounding box center [801, 481] width 445 height 45
click at [649, 493] on div "Hello, i apologize for the confusion i'm seeing here that you have an EV and wo…" at bounding box center [801, 481] width 445 height 45
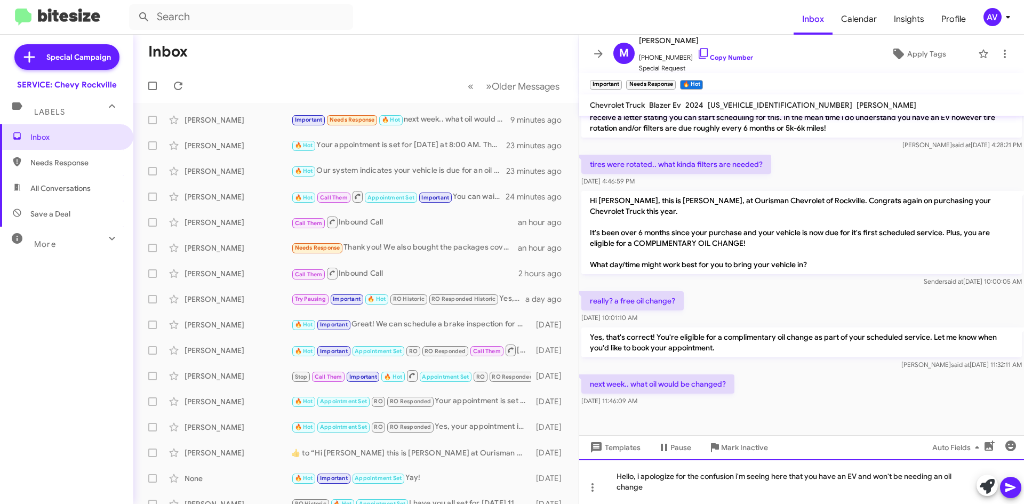
scroll to position [499, 0]
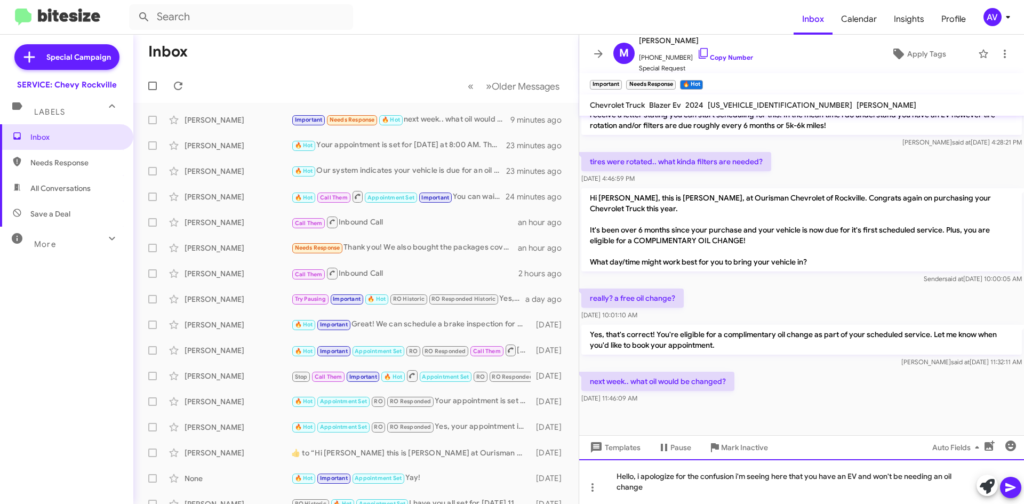
click at [655, 492] on div "Hello, i apologize for the confusion i'm seeing here that you have an EV and wo…" at bounding box center [801, 481] width 445 height 45
drag, startPoint x: 397, startPoint y: 2, endPoint x: 636, endPoint y: 486, distance: 539.8
click at [633, 487] on div "Hello, i apologize for the confusion i'm seeing here that you have an EV and wo…" at bounding box center [801, 481] width 445 height 45
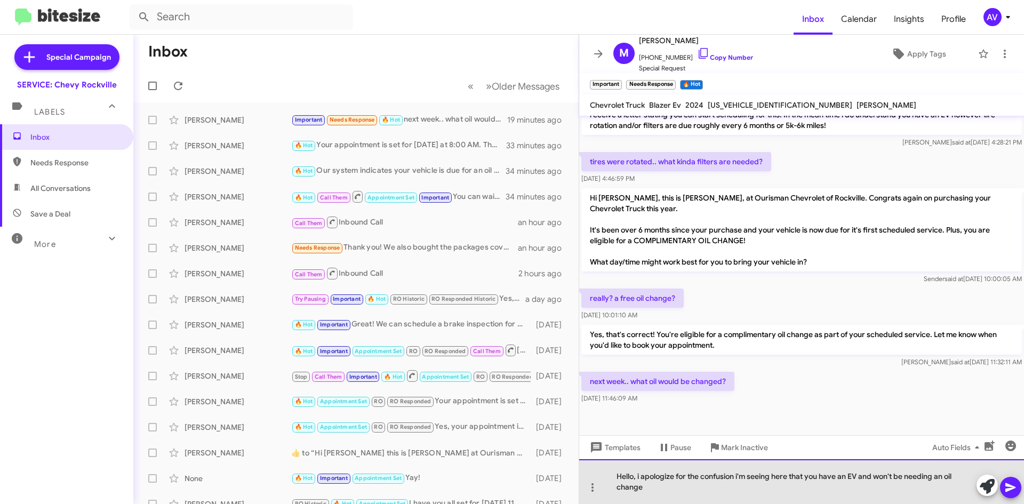
click at [645, 484] on div "Hello, i apologize for the confusion i'm seeing here that you have an EV and wo…" at bounding box center [801, 481] width 445 height 45
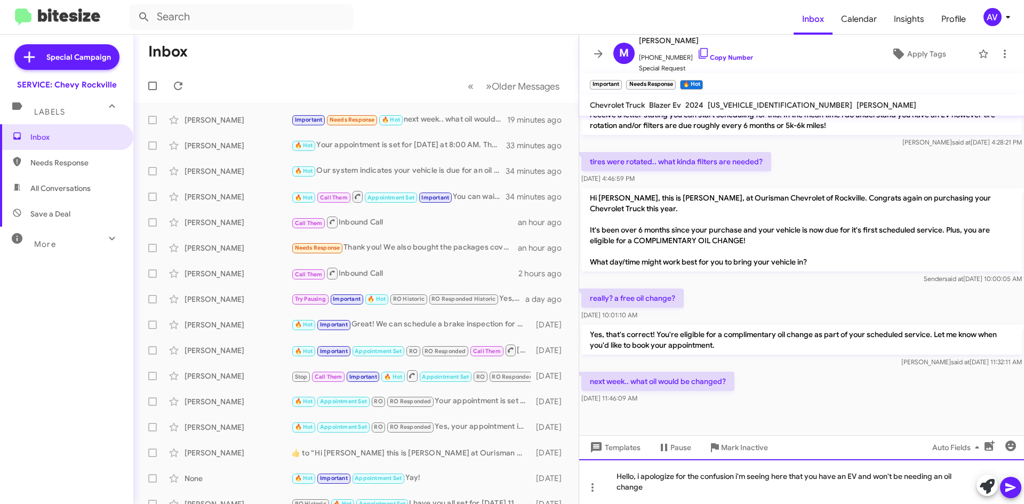
click at [642, 487] on div "Hello, i apologize for the confusion i'm seeing here that you have an EV and wo…" at bounding box center [801, 481] width 445 height 45
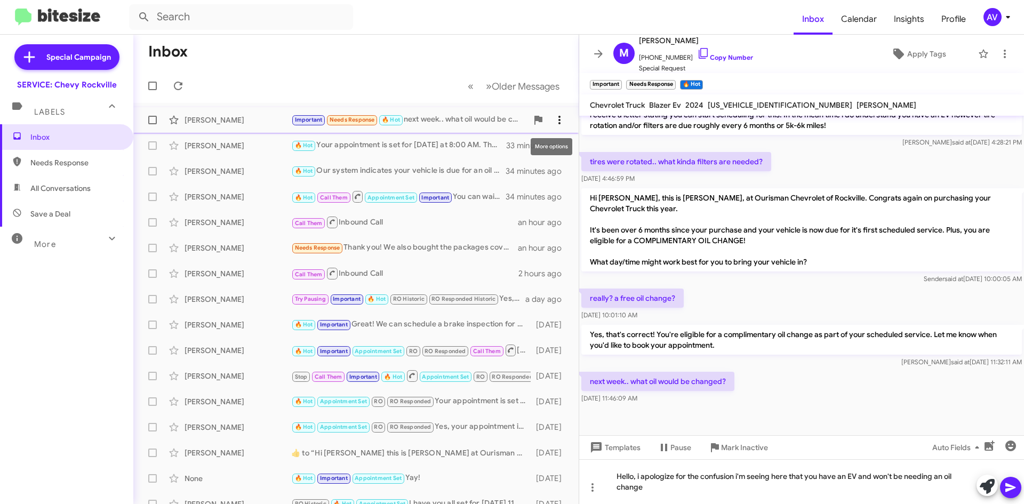
click at [558, 120] on span at bounding box center [559, 120] width 21 height 13
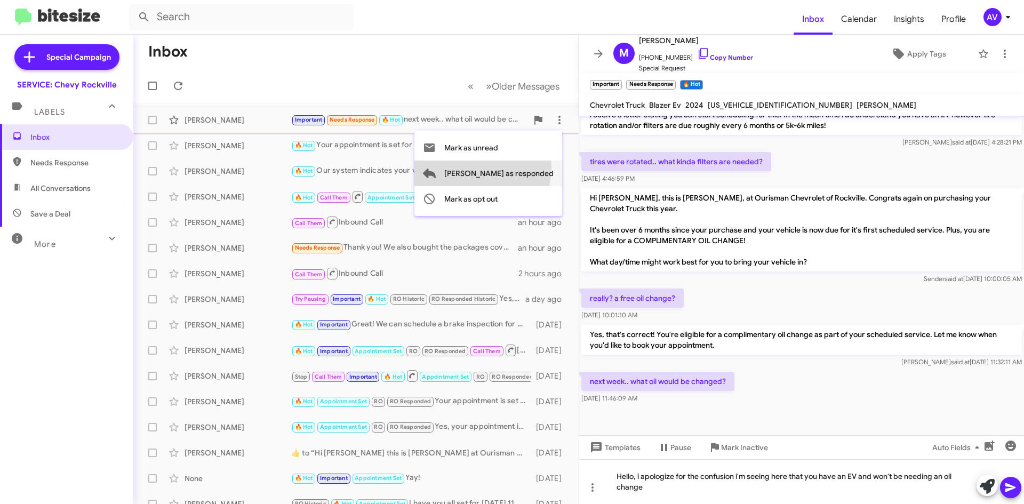
click at [525, 168] on span "Mark as responded" at bounding box center [498, 173] width 109 height 26
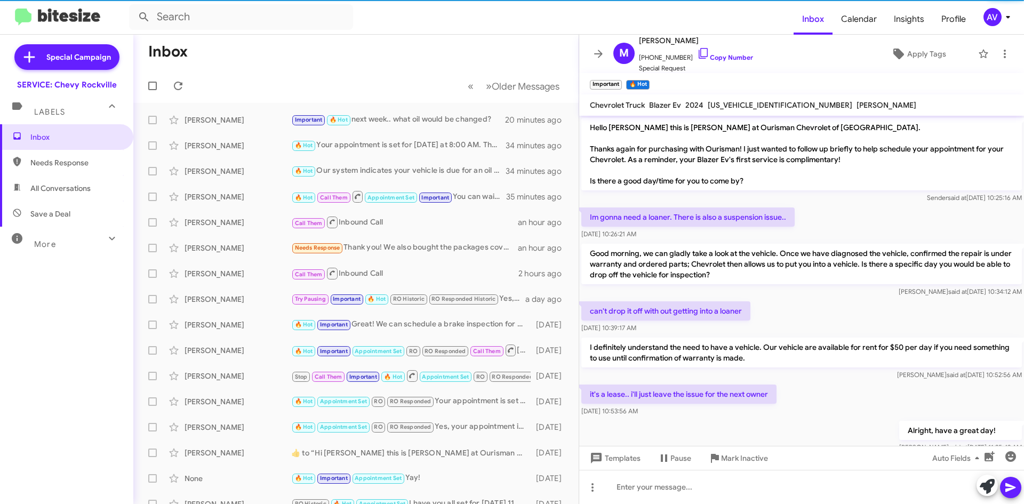
scroll to position [467, 0]
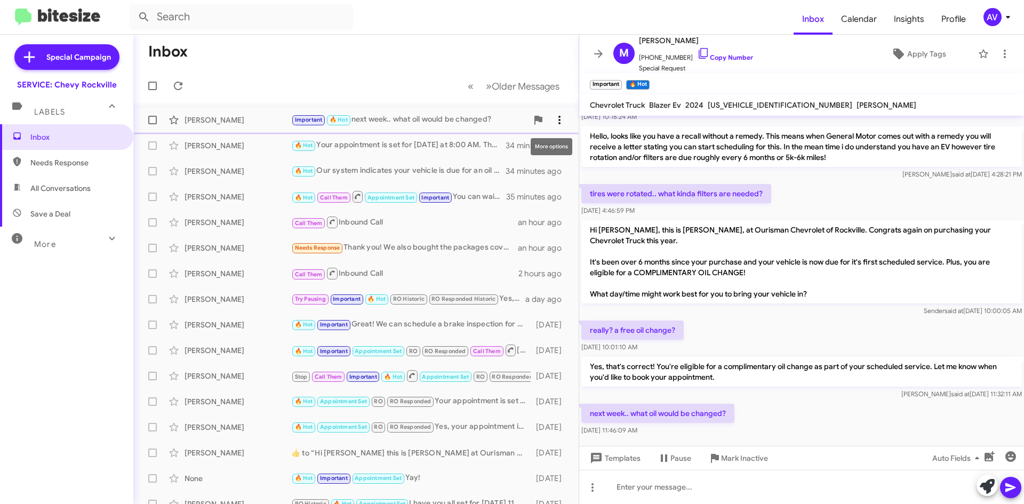
click at [558, 122] on icon at bounding box center [559, 120] width 2 height 9
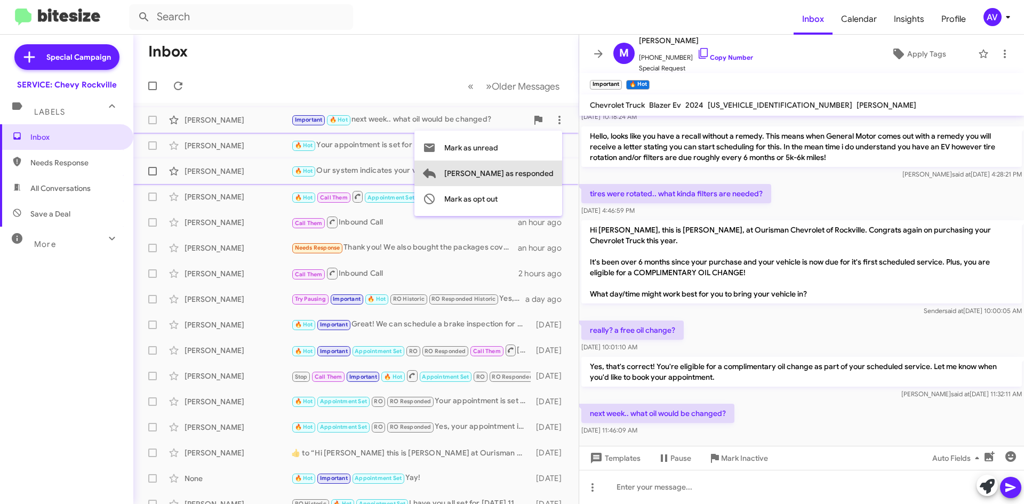
click at [545, 180] on span "Mark as responded" at bounding box center [498, 173] width 109 height 26
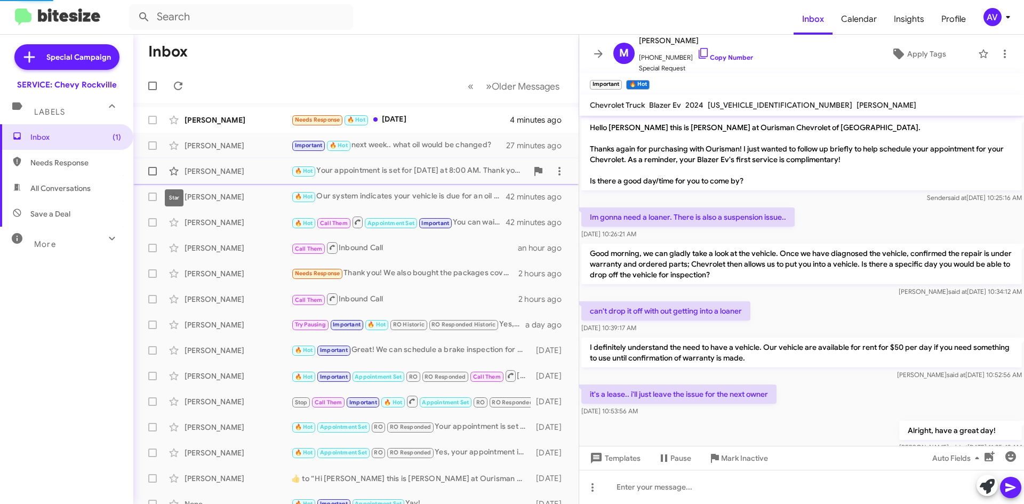
scroll to position [467, 0]
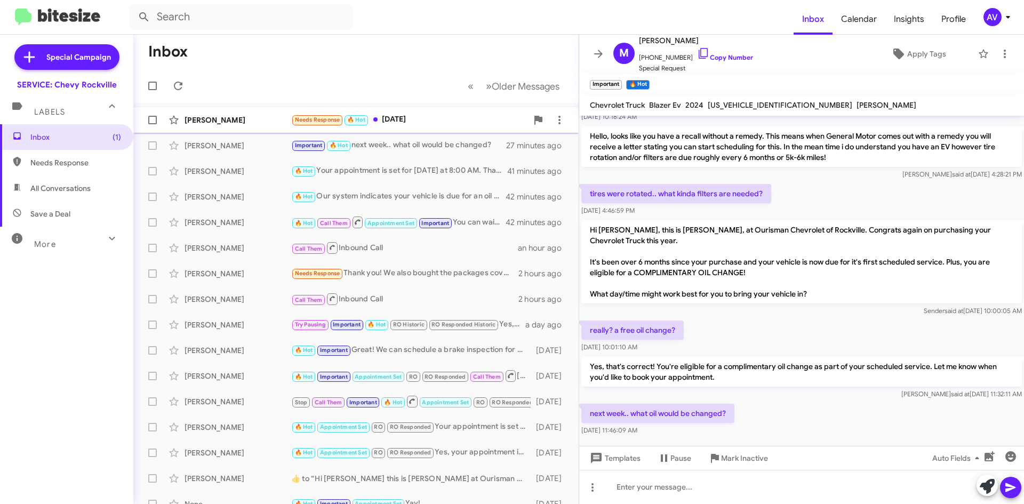
click at [402, 126] on div "[PERSON_NAME] Needs Response 🔥 Hot [DATE]" at bounding box center [356, 119] width 428 height 21
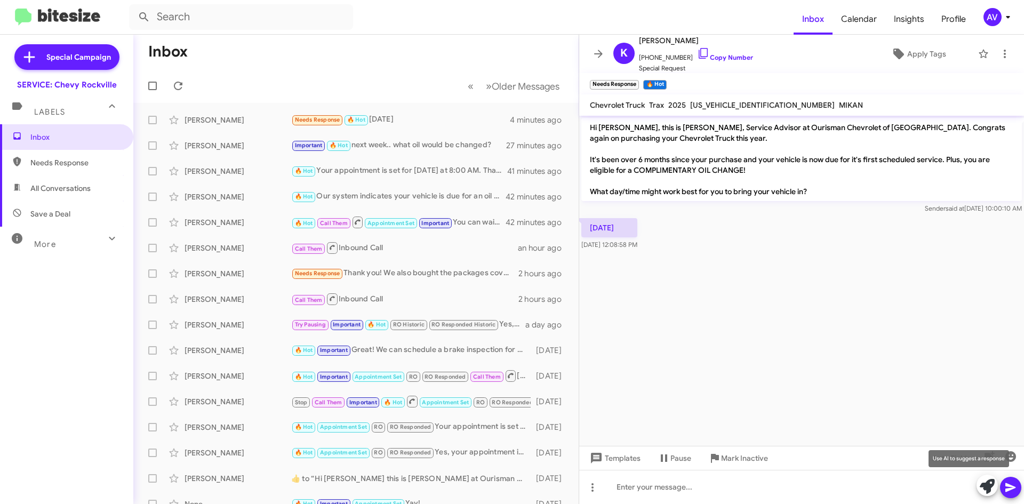
click at [984, 486] on icon at bounding box center [986, 486] width 15 height 15
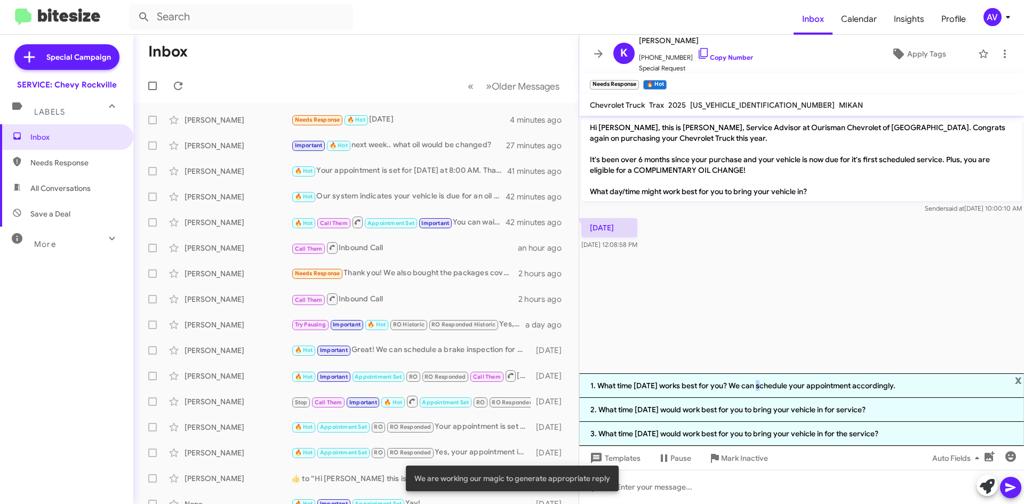
click at [757, 391] on li "1. What time [DATE] works best for you? We can schedule your appointment accord…" at bounding box center [801, 385] width 445 height 25
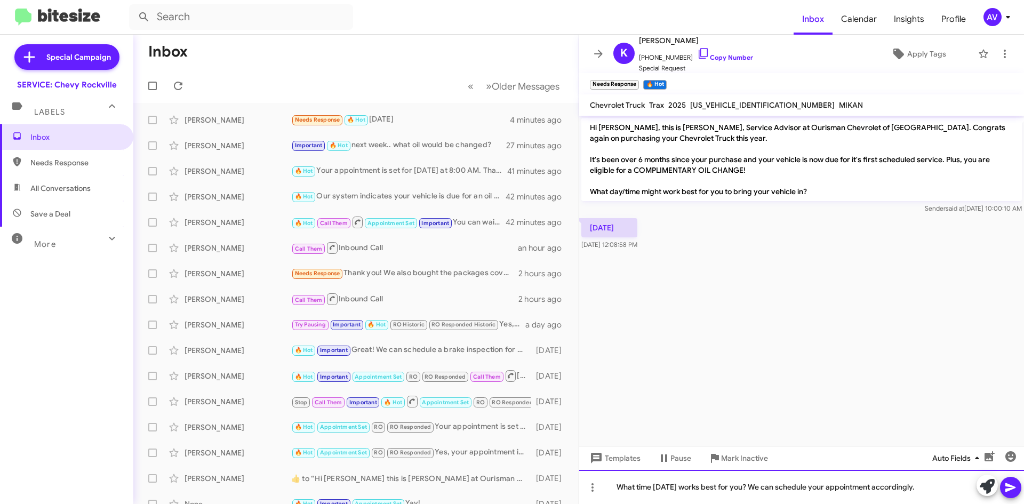
drag, startPoint x: 766, startPoint y: 489, endPoint x: 936, endPoint y: 459, distance: 172.2
click at [936, 459] on div "Hi [PERSON_NAME], this is [PERSON_NAME], Service Advisor at Ourisman Chevrolet …" at bounding box center [801, 310] width 445 height 388
